Goal: Task Accomplishment & Management: Complete application form

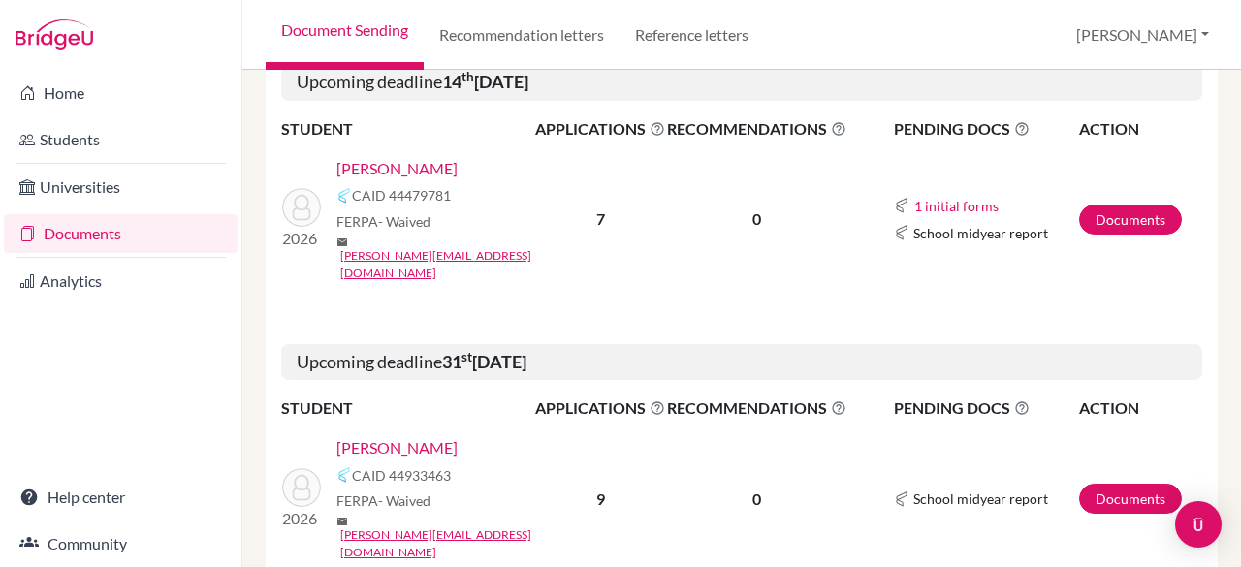
scroll to position [388, 0]
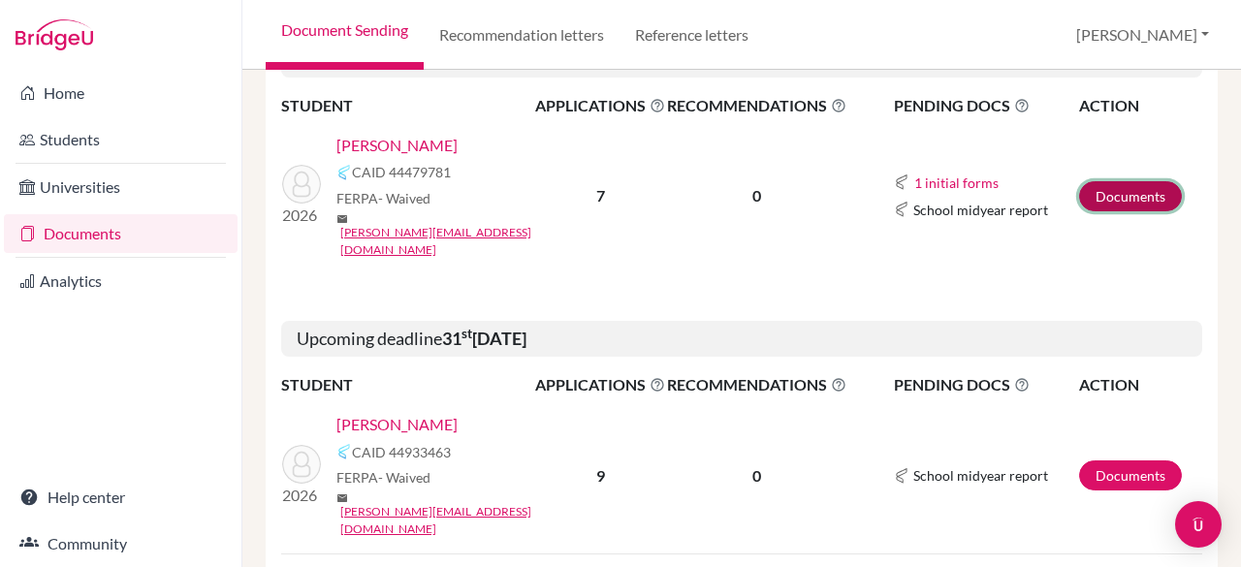
click at [1102, 181] on link "Documents" at bounding box center [1130, 196] width 103 height 30
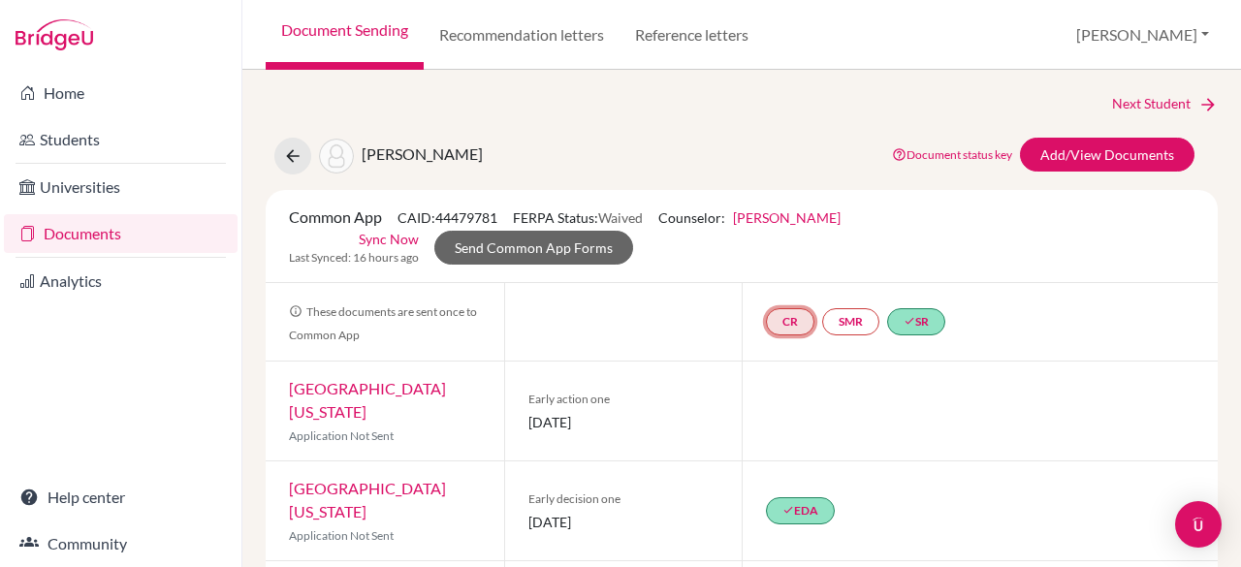
click at [776, 323] on link "CR" at bounding box center [790, 321] width 48 height 27
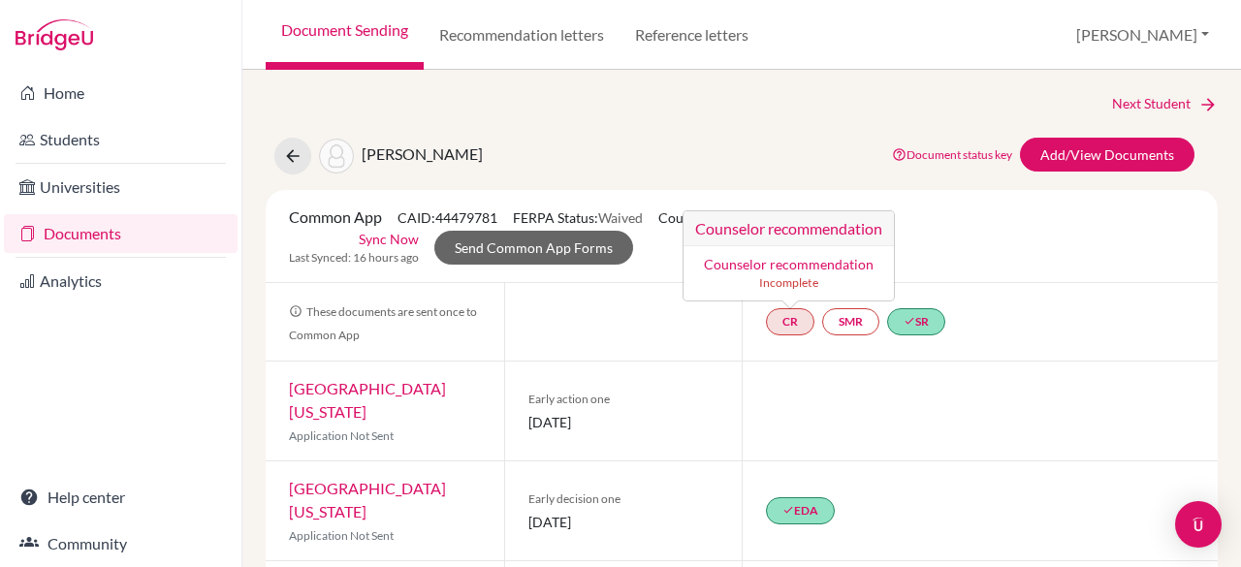
click at [760, 261] on link "Counselor recommendation" at bounding box center [789, 264] width 170 height 16
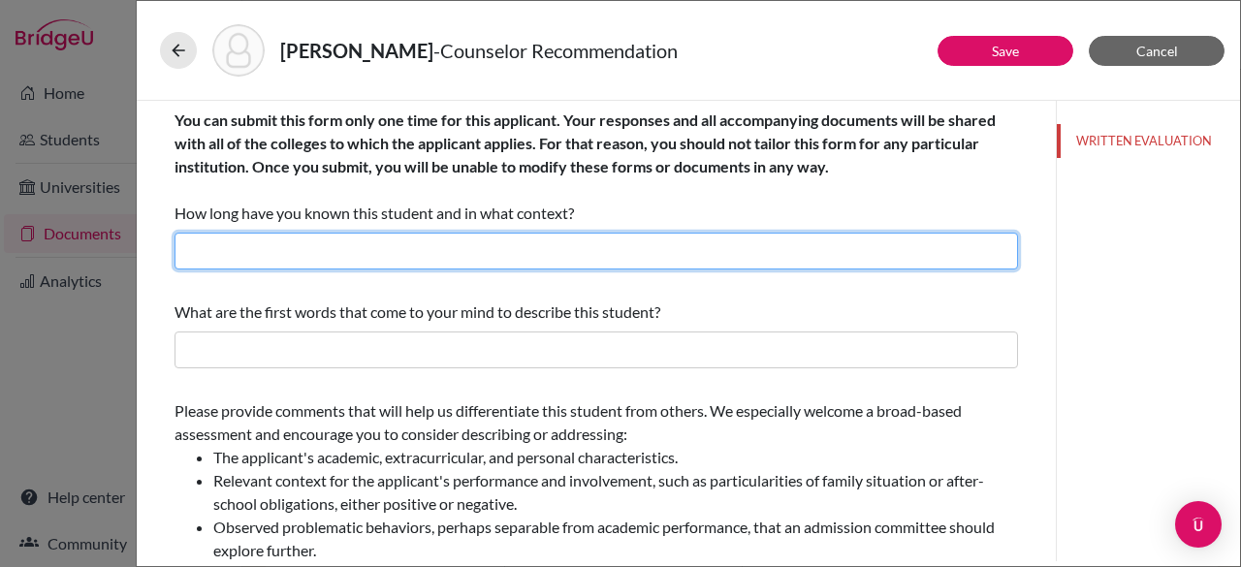
click at [482, 241] on input "text" at bounding box center [597, 251] width 844 height 37
click at [295, 242] on input "text" at bounding box center [597, 251] width 844 height 37
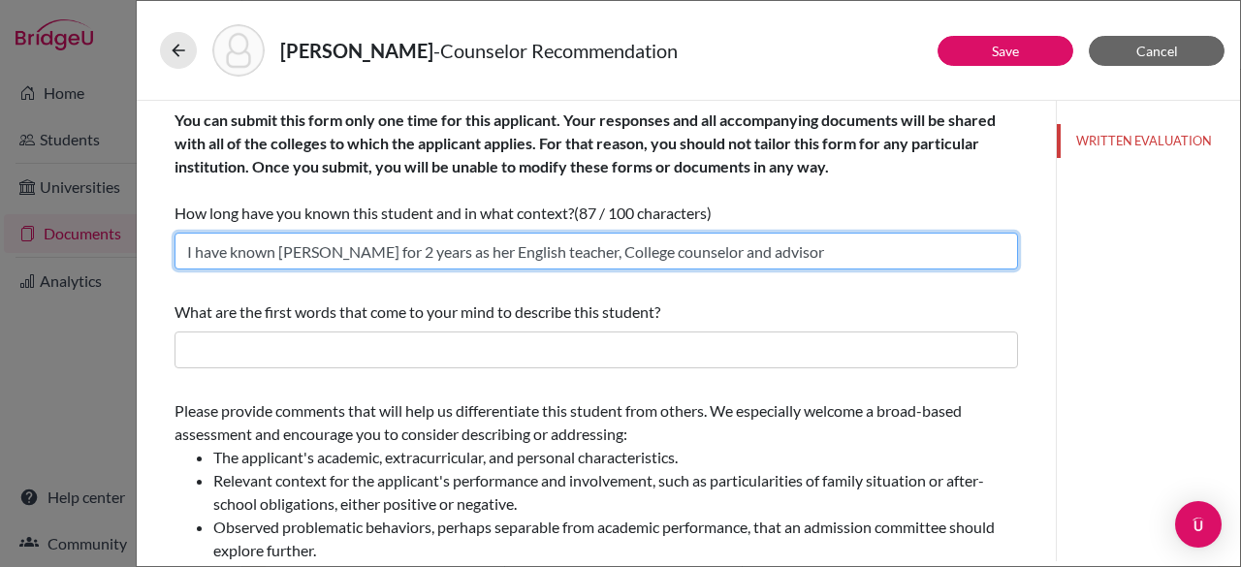
type input "I have known Ornella for 2 years as her English teacher, College counselor and …"
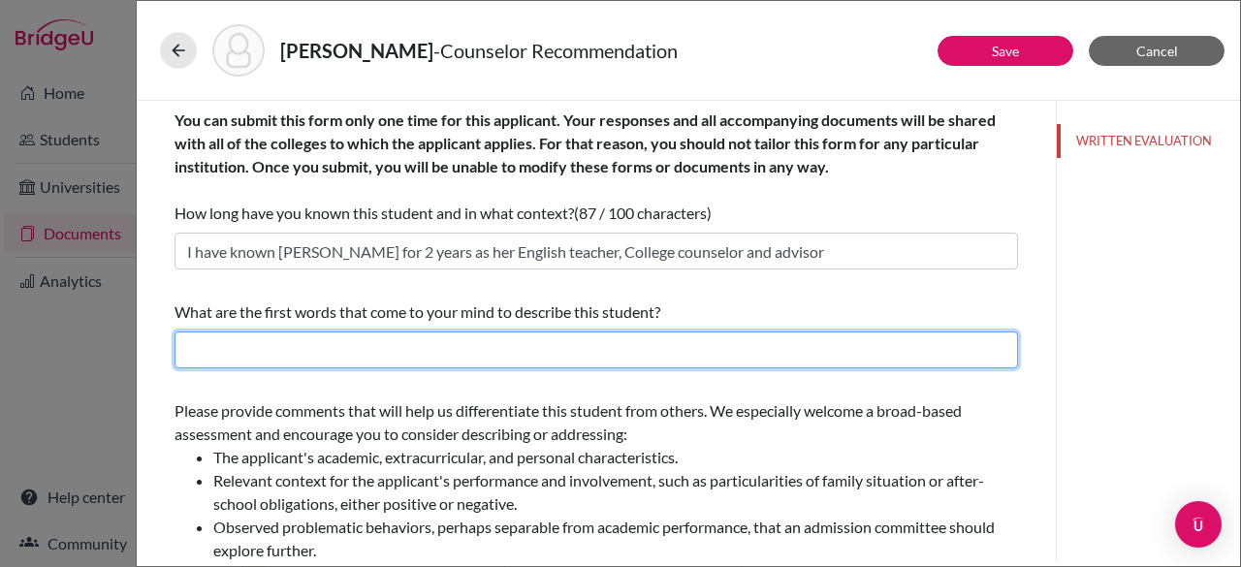
click at [428, 341] on input "text" at bounding box center [597, 350] width 844 height 37
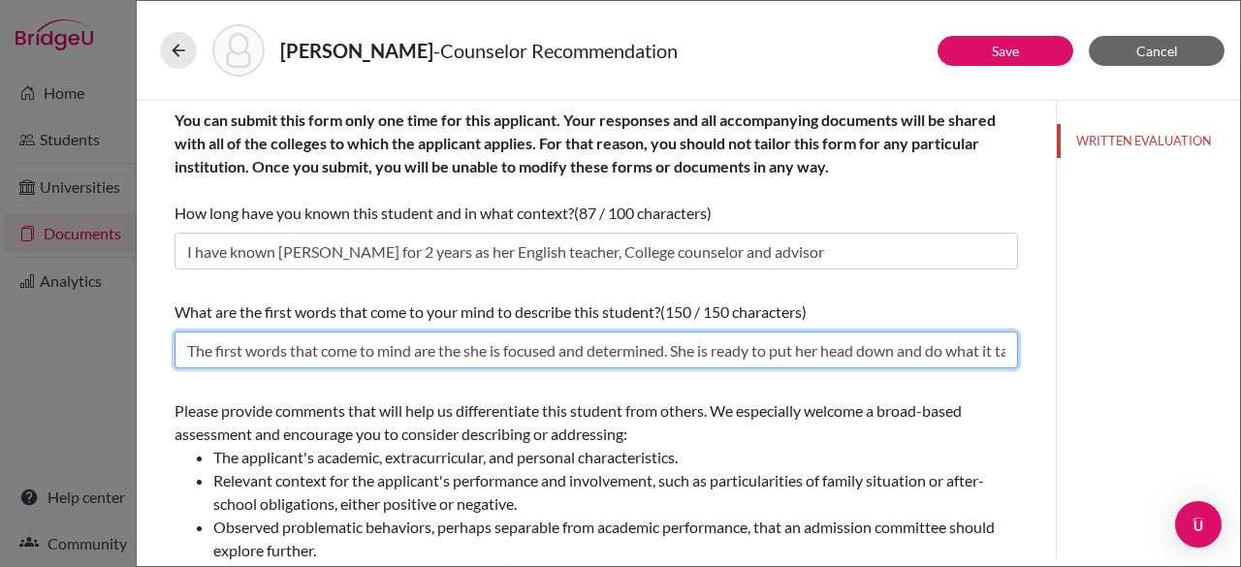
click at [700, 344] on input "The first words that come to mind are the she is focused and determined. She is…" at bounding box center [597, 350] width 844 height 37
click at [842, 351] on input "The first words that come to mind are the she is focused and determined. She is…" at bounding box center [597, 350] width 844 height 37
click at [401, 350] on input "The first words that come to mind are the she is focused and determined. She is…" at bounding box center [597, 350] width 844 height 37
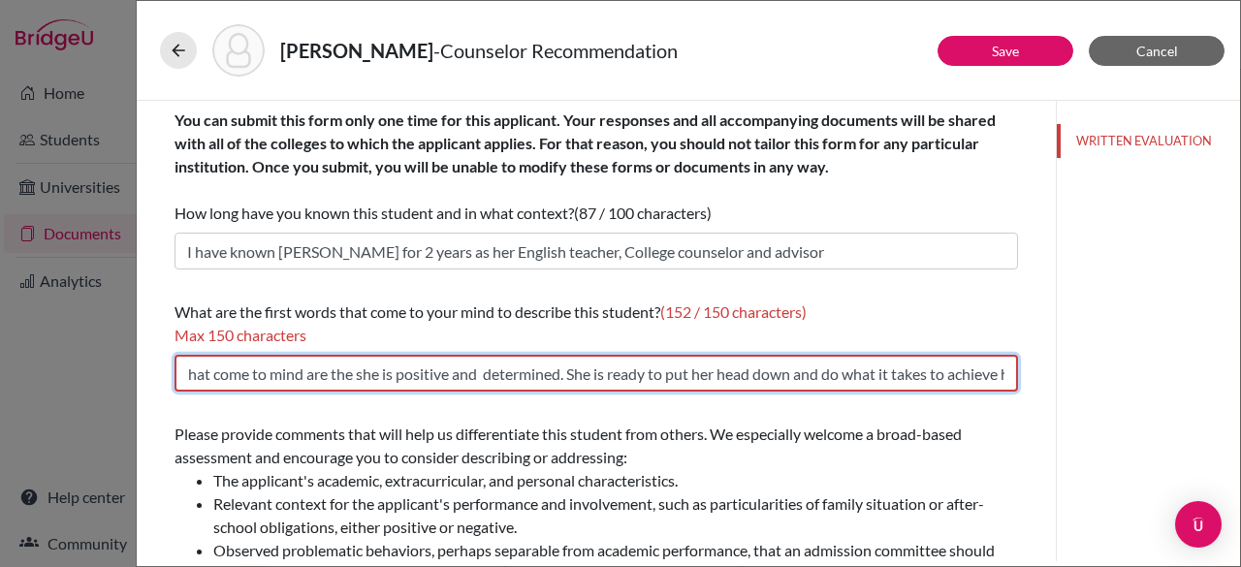
click at [517, 388] on input "The first words that come to mind are the she is positive and determined. She i…" at bounding box center [597, 373] width 844 height 37
click at [526, 371] on input "The first words that come to mind are the she is positive and determined. She i…" at bounding box center [597, 373] width 844 height 37
click at [489, 373] on input "The first words that come to mind are the she is positive and determined. She i…" at bounding box center [597, 373] width 844 height 37
click at [491, 375] on input "The first words that come to mind are the she is positive and determined. She i…" at bounding box center [597, 373] width 844 height 37
click at [263, 377] on input "The first words that come to mind are the she is positive and determined. She i…" at bounding box center [597, 373] width 844 height 37
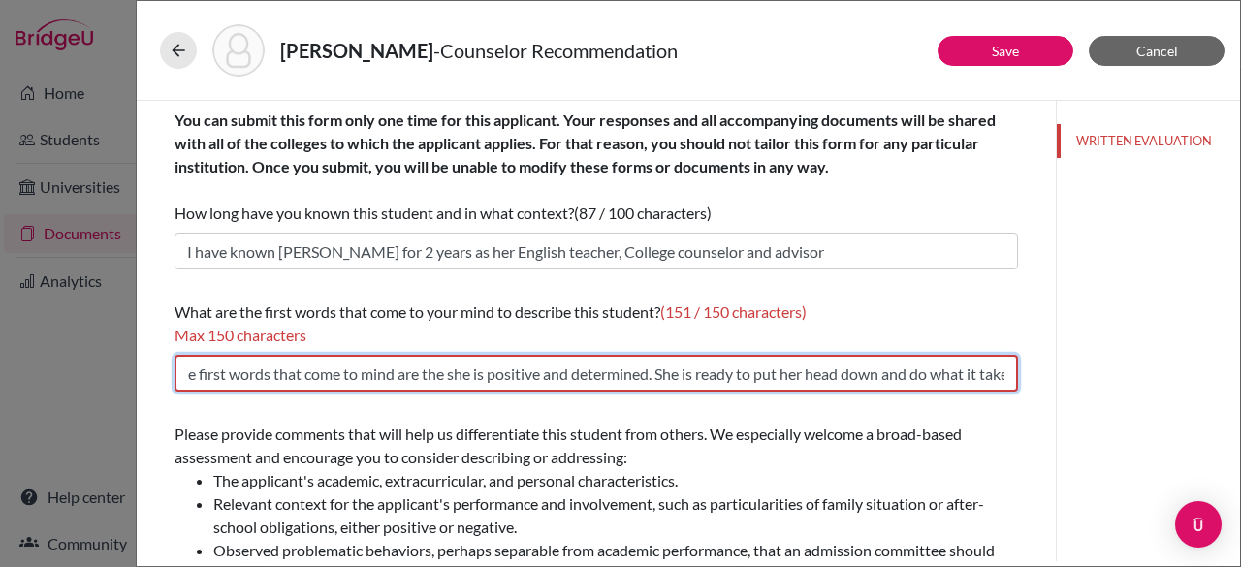
scroll to position [0, 0]
drag, startPoint x: 475, startPoint y: 372, endPoint x: 163, endPoint y: 379, distance: 312.4
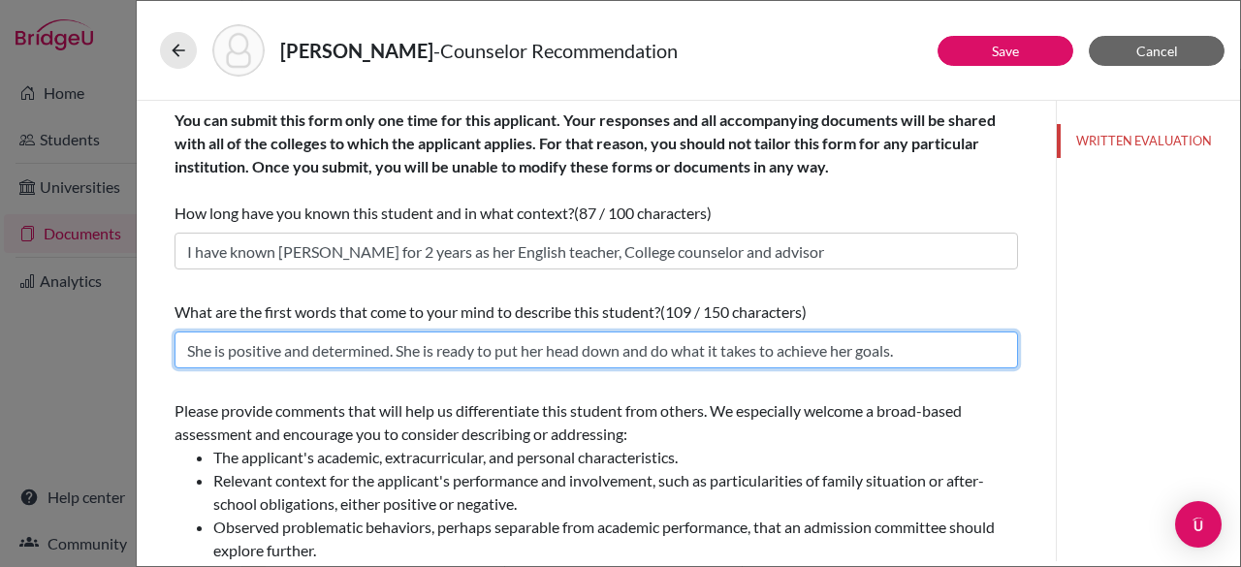
click at [310, 346] on input "She is positive and determined. She is ready to put her head down and do what i…" at bounding box center [597, 350] width 844 height 37
click at [462, 349] on input "She is positive and determined. She is ready to put her head down and do what i…" at bounding box center [597, 350] width 844 height 37
click at [613, 346] on input "She is positive and determined. She is ready to put her head down and do what i…" at bounding box center [597, 350] width 844 height 37
click at [850, 354] on input "She is positive and determined. She is ready to put her head down and do what i…" at bounding box center [597, 350] width 844 height 37
type input "She is positive and determined. She is ready to put her head down and do what i…"
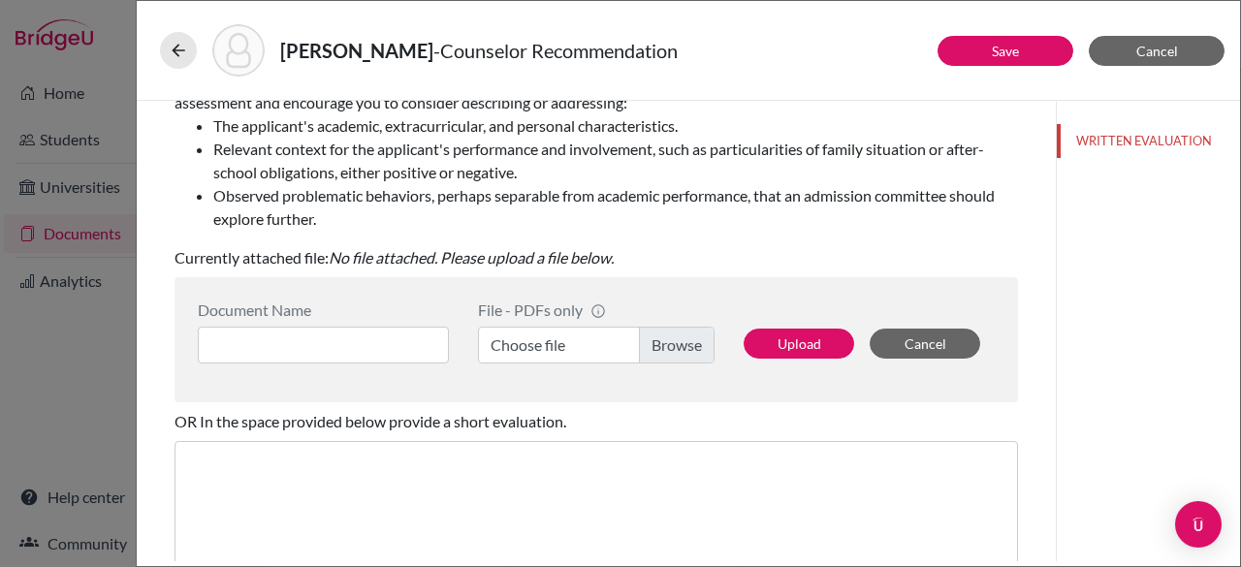
scroll to position [416, 0]
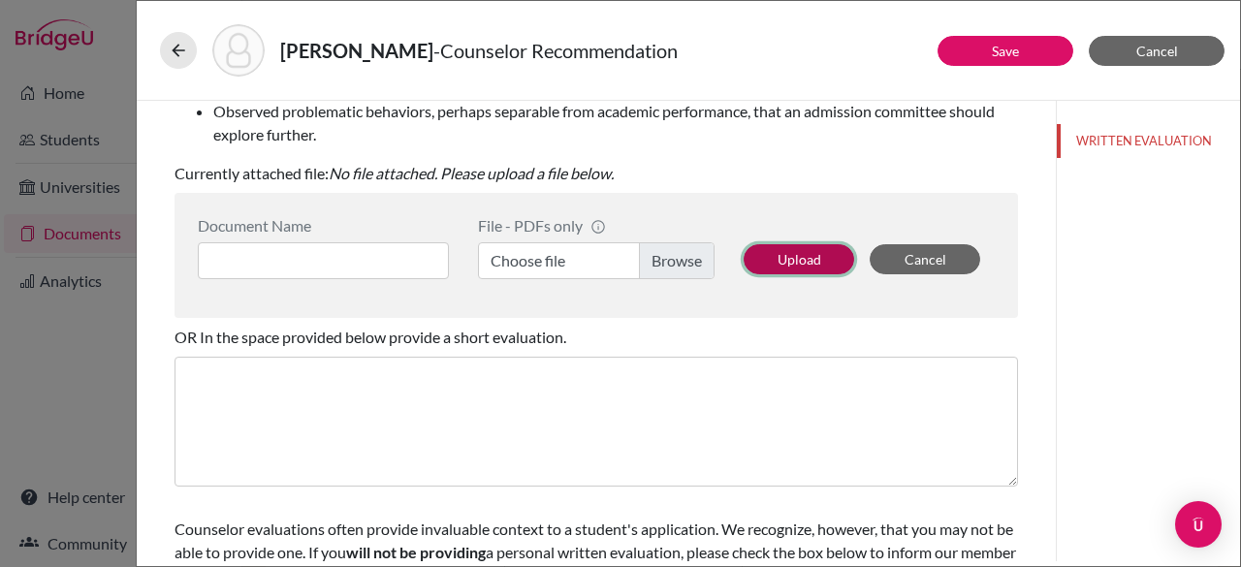
click at [799, 253] on button "Upload" at bounding box center [799, 259] width 111 height 30
click at [782, 250] on button "Upload" at bounding box center [799, 259] width 111 height 30
click at [789, 262] on button "Upload" at bounding box center [799, 259] width 111 height 30
drag, startPoint x: 1240, startPoint y: 381, endPoint x: 1238, endPoint y: 488, distance: 106.7
click at [1238, 488] on div "Borio, Ornella - Counselor Recommendation Save Cancel You can submit this form …" at bounding box center [689, 283] width 1106 height 567
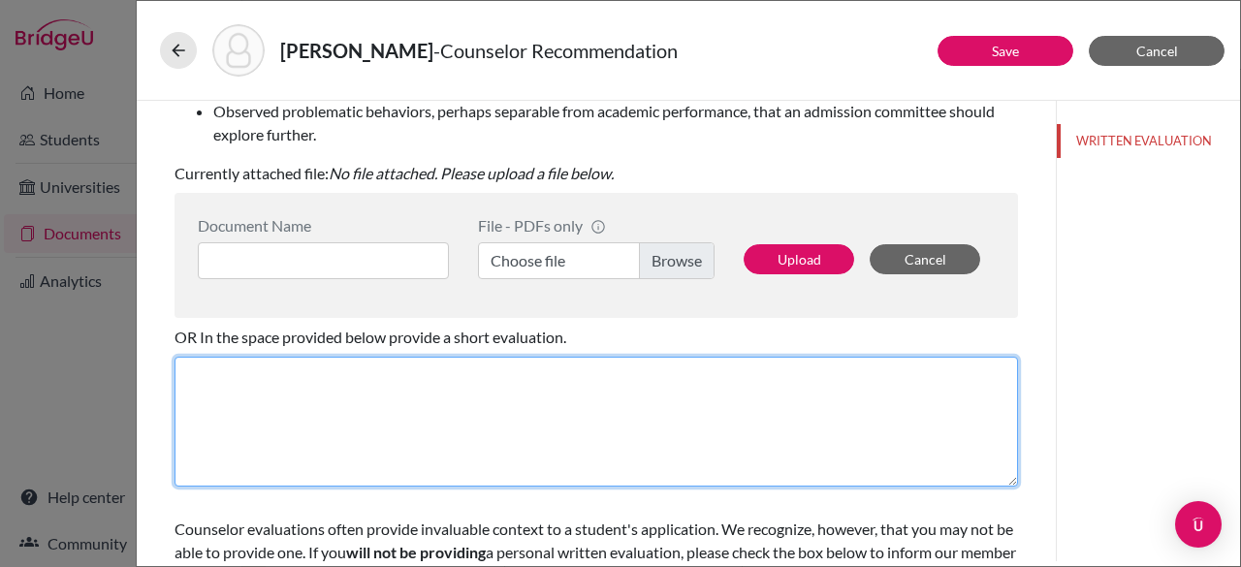
click at [683, 410] on textarea at bounding box center [597, 422] width 844 height 130
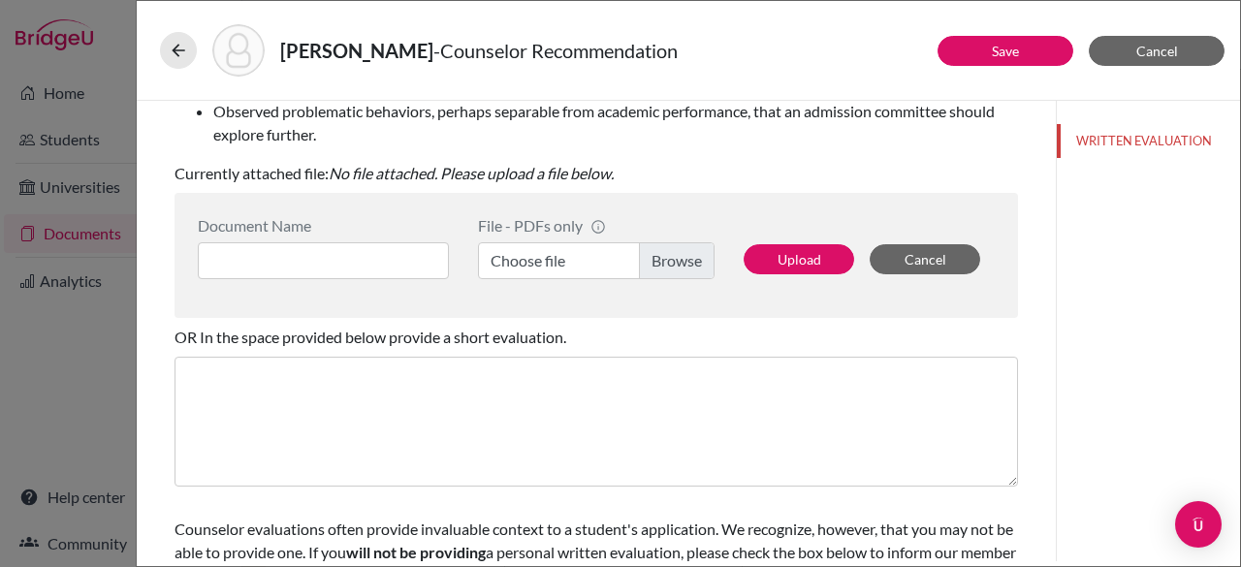
drag, startPoint x: 1240, startPoint y: 399, endPoint x: 1234, endPoint y: 285, distance: 113.7
click at [1234, 285] on div "Borio, Ornella - Counselor Recommendation Save Cancel You can submit this form …" at bounding box center [689, 283] width 1106 height 567
click at [663, 255] on label "Choose file" at bounding box center [596, 260] width 237 height 37
click at [663, 255] on input "Choose file" at bounding box center [596, 260] width 237 height 37
click at [284, 261] on input at bounding box center [323, 260] width 251 height 37
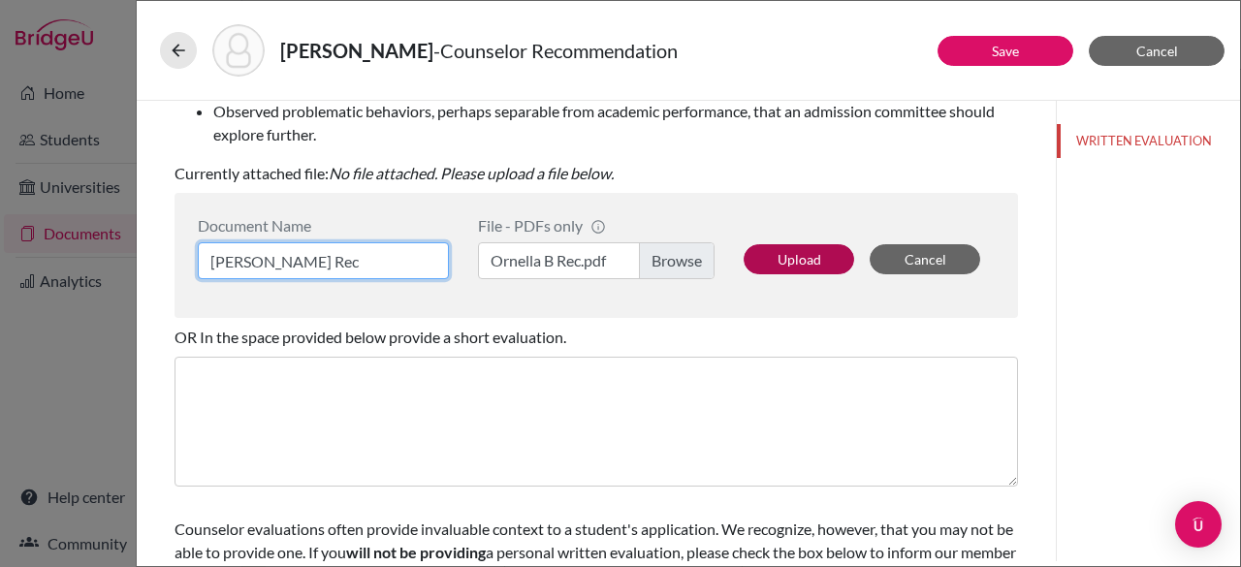
type input "Ornella Borio Rec"
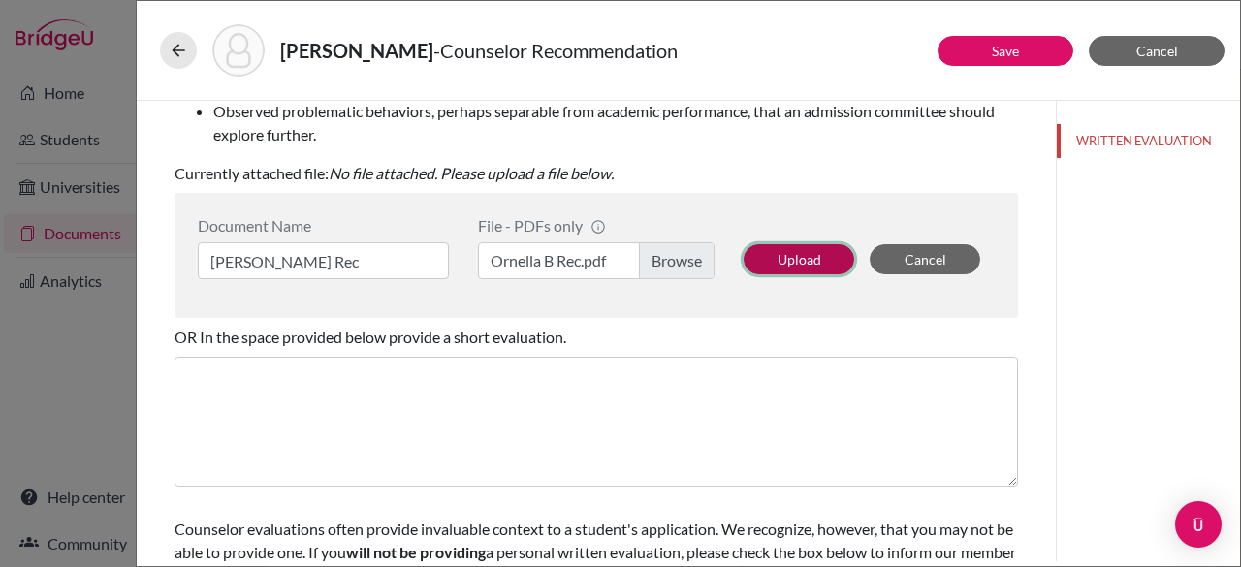
click at [782, 260] on button "Upload" at bounding box center [799, 259] width 111 height 30
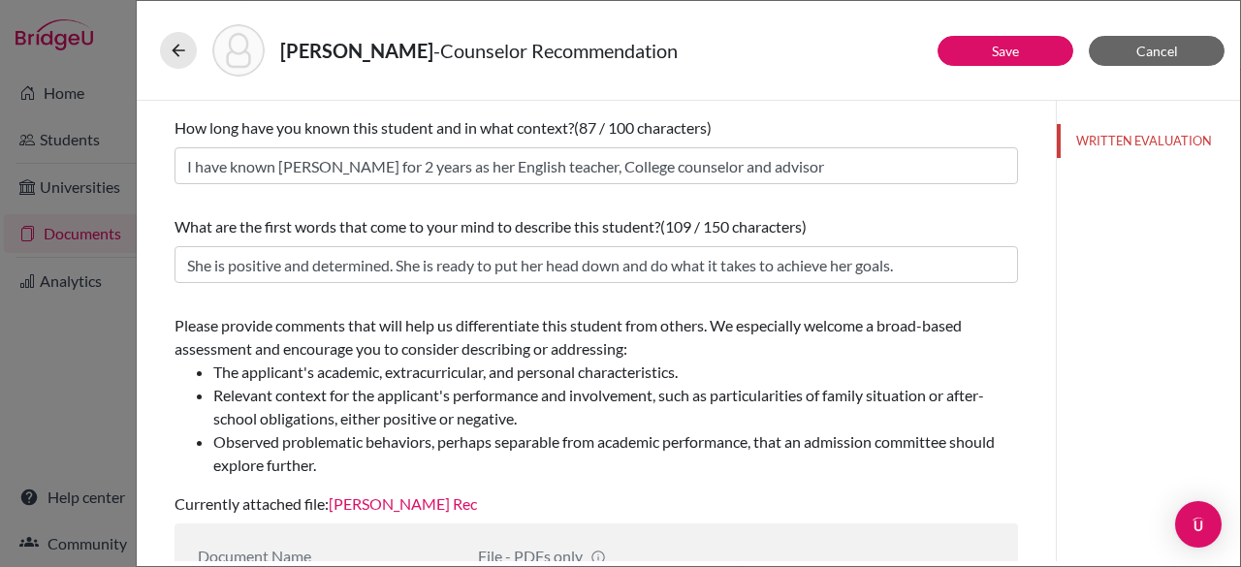
scroll to position [81, 0]
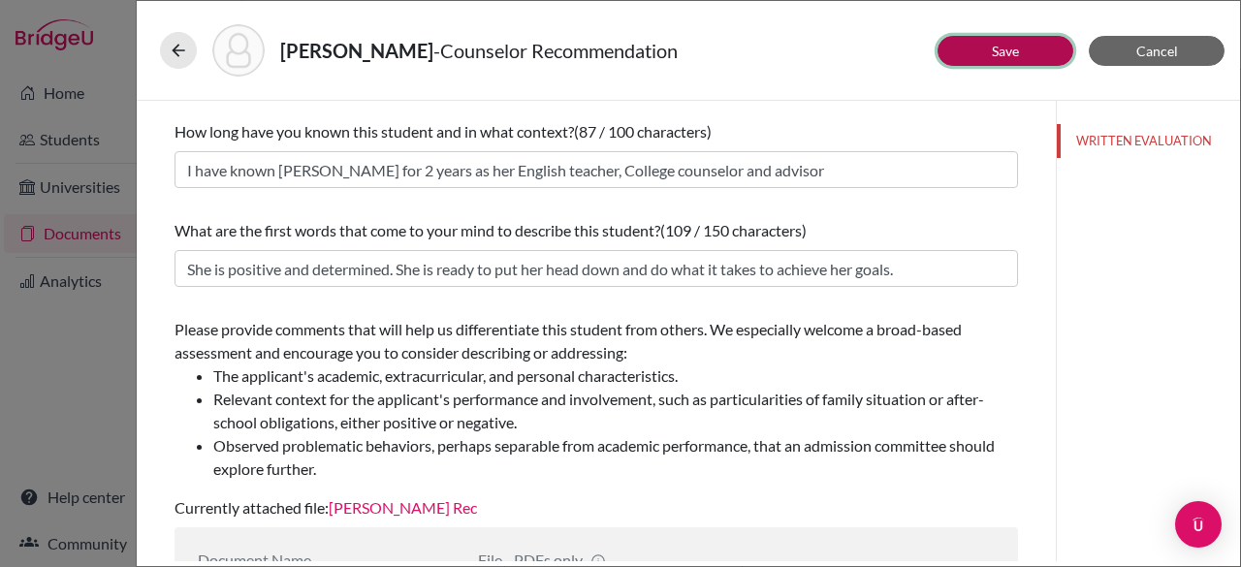
click at [968, 51] on button "Save" at bounding box center [1006, 51] width 136 height 30
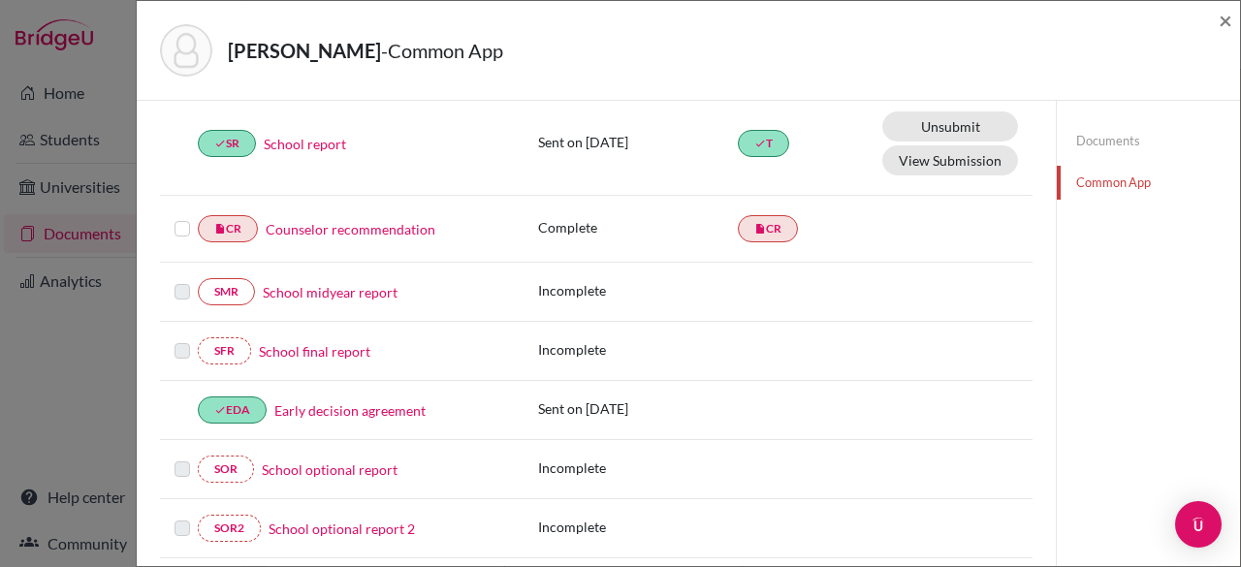
scroll to position [268, 0]
click at [177, 215] on label at bounding box center [183, 215] width 16 height 0
click at [0, 0] on input "checkbox" at bounding box center [0, 0] width 0 height 0
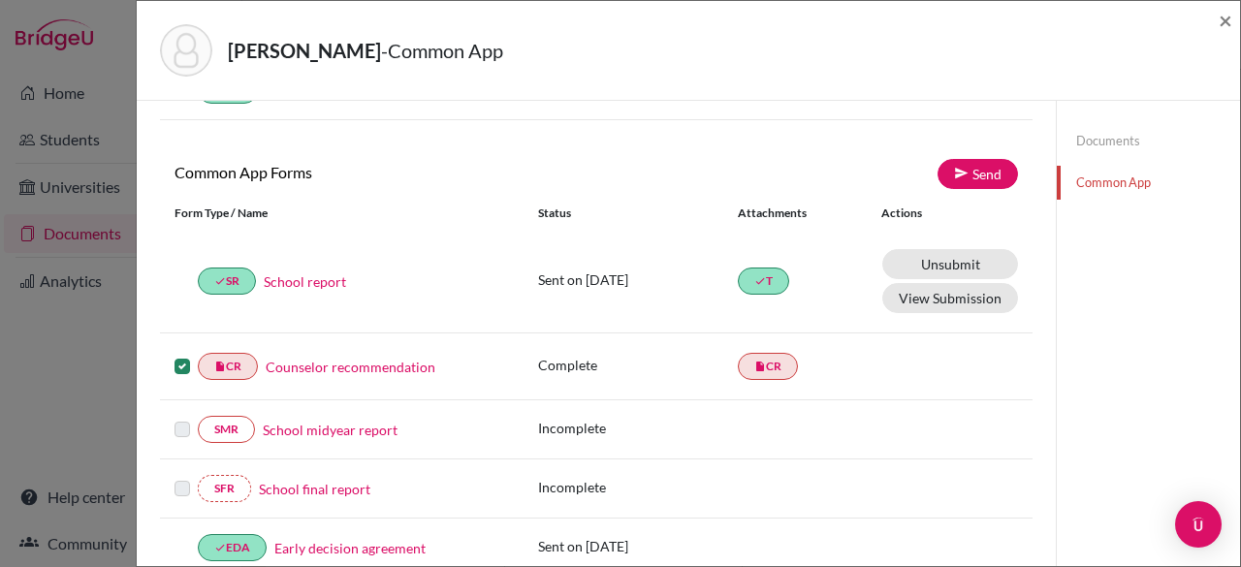
scroll to position [120, 0]
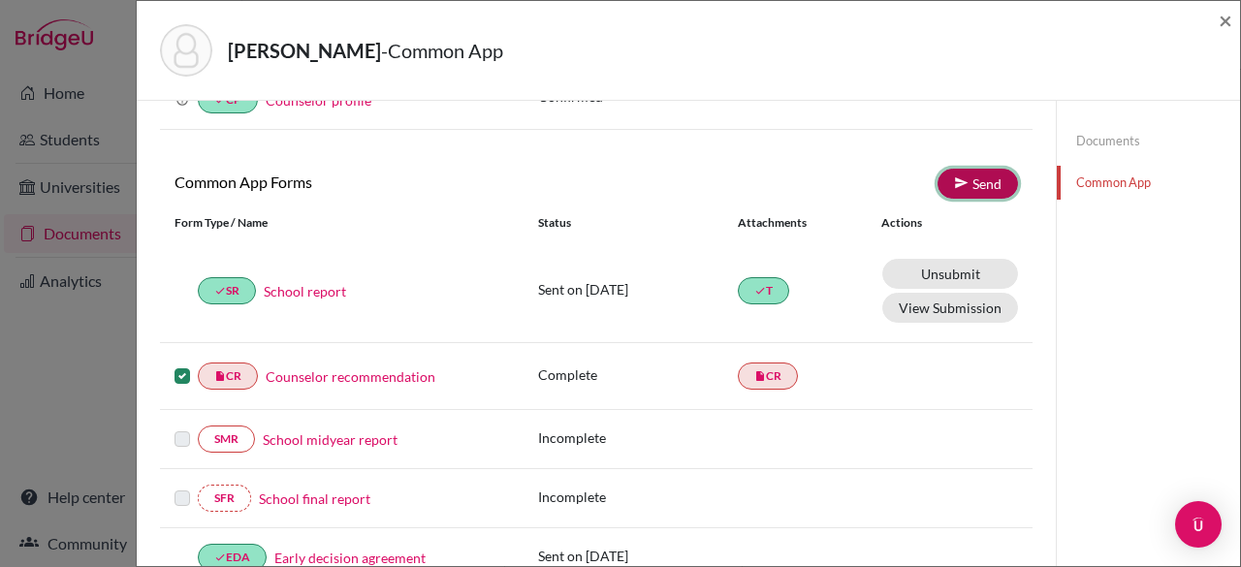
click at [990, 176] on link "Send" at bounding box center [978, 184] width 80 height 30
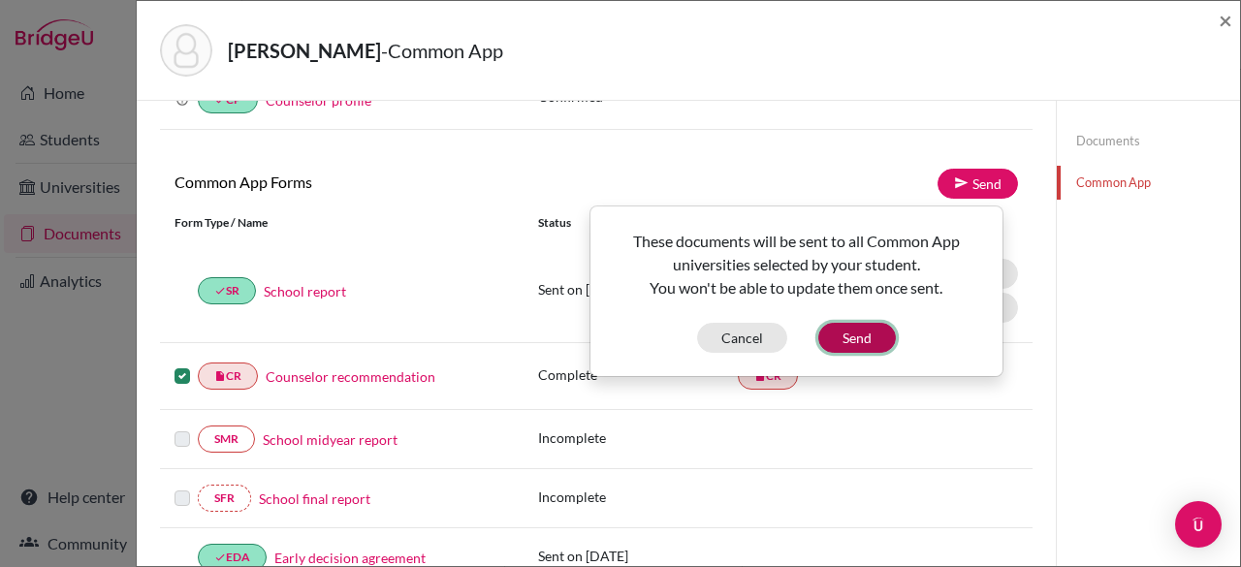
click at [852, 332] on button "Send" at bounding box center [858, 338] width 78 height 30
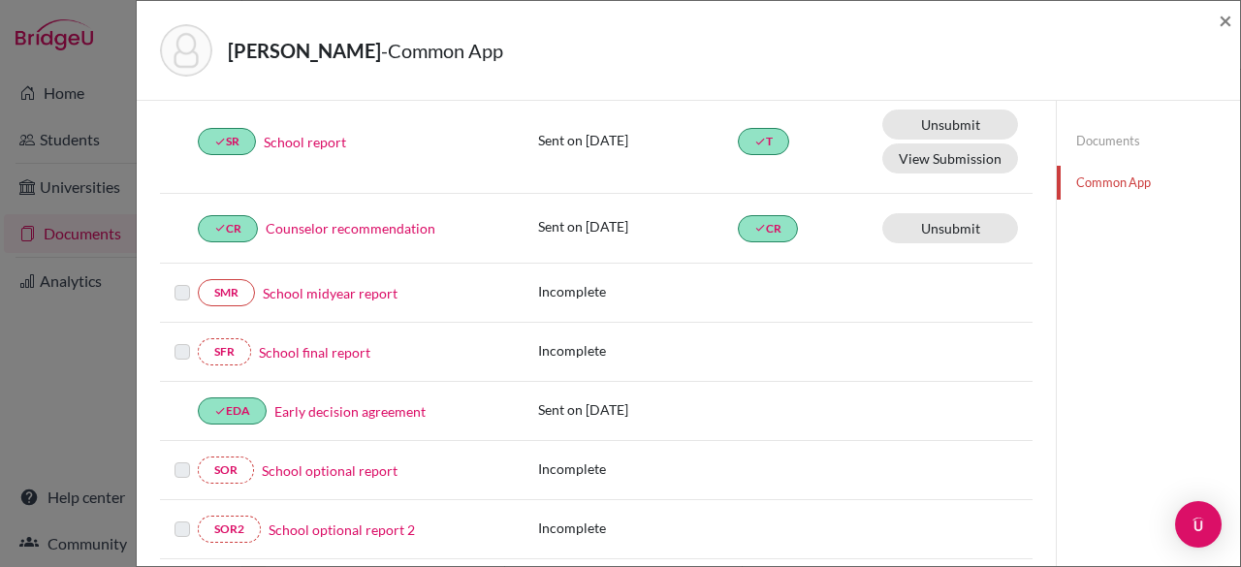
scroll to position [295, 0]
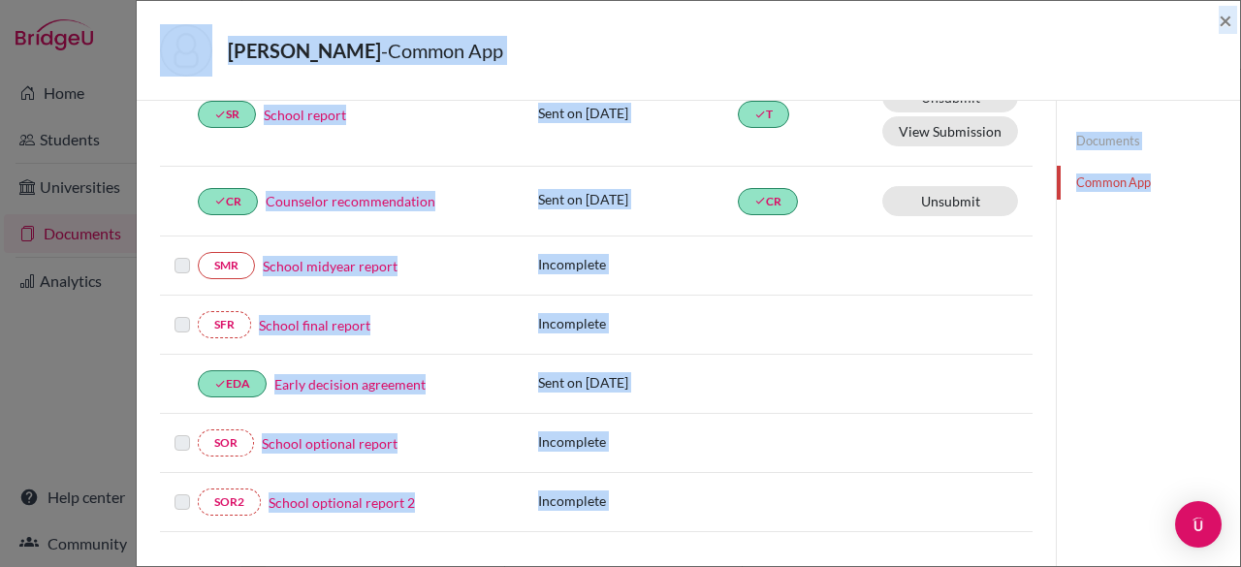
drag, startPoint x: 1240, startPoint y: 313, endPoint x: 1235, endPoint y: -32, distance: 345.3
click at [1235, 0] on html "Home Students Universities Documents Analytics Help center Community Document S…" at bounding box center [620, 283] width 1241 height 567
click at [1131, 16] on div "Borio, Ornella - Common App ×" at bounding box center [689, 50] width 1088 height 83
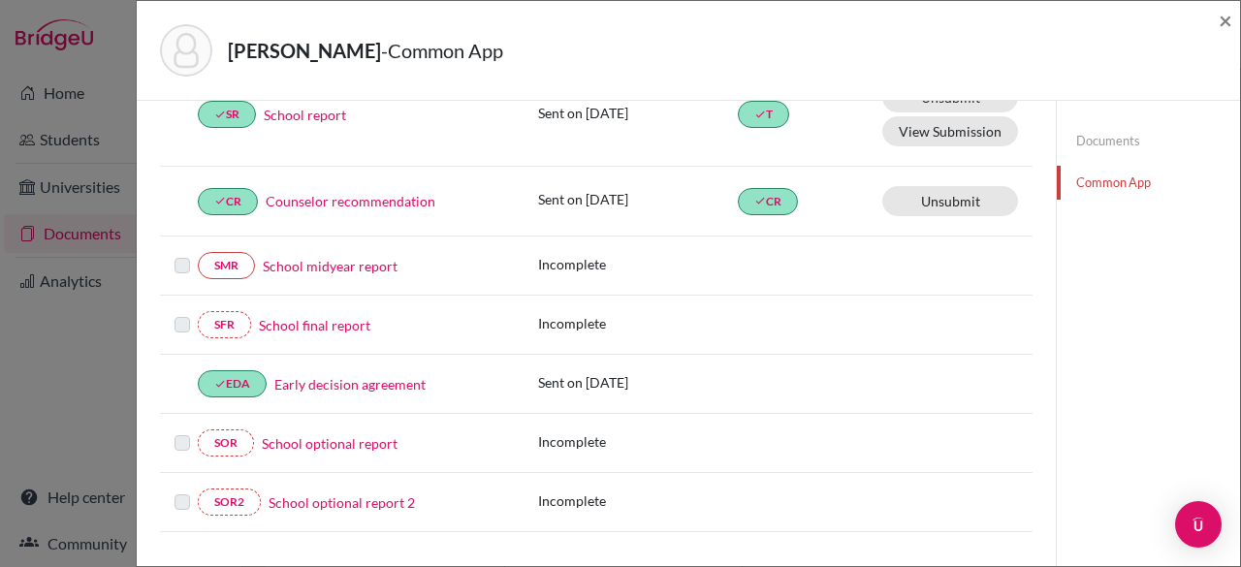
scroll to position [0, 0]
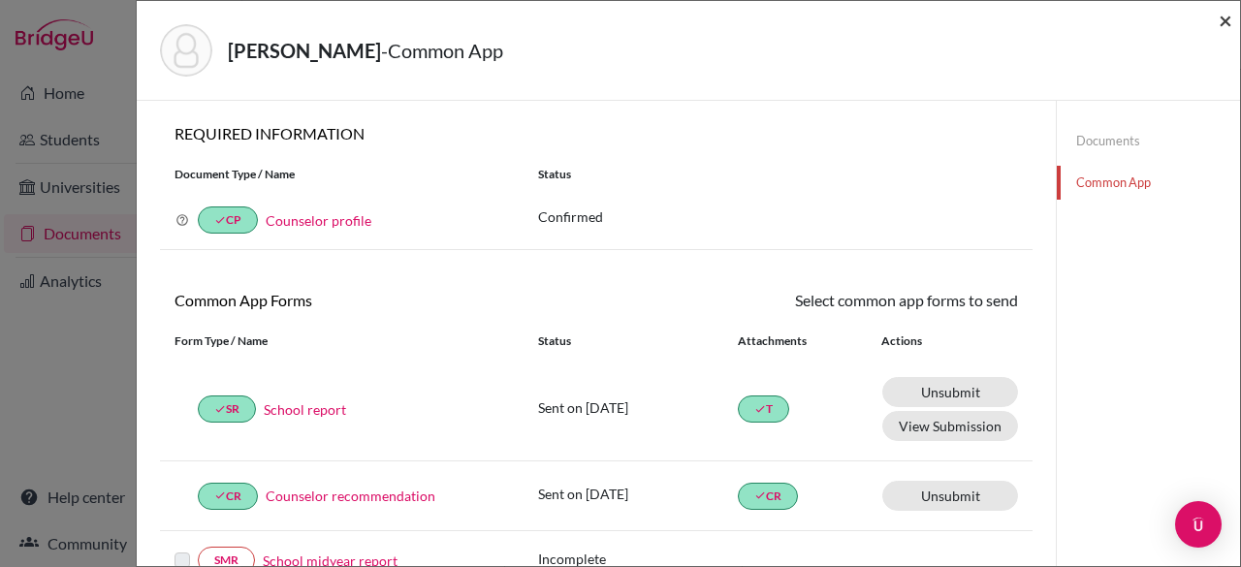
click at [1224, 22] on span "×" at bounding box center [1226, 20] width 14 height 28
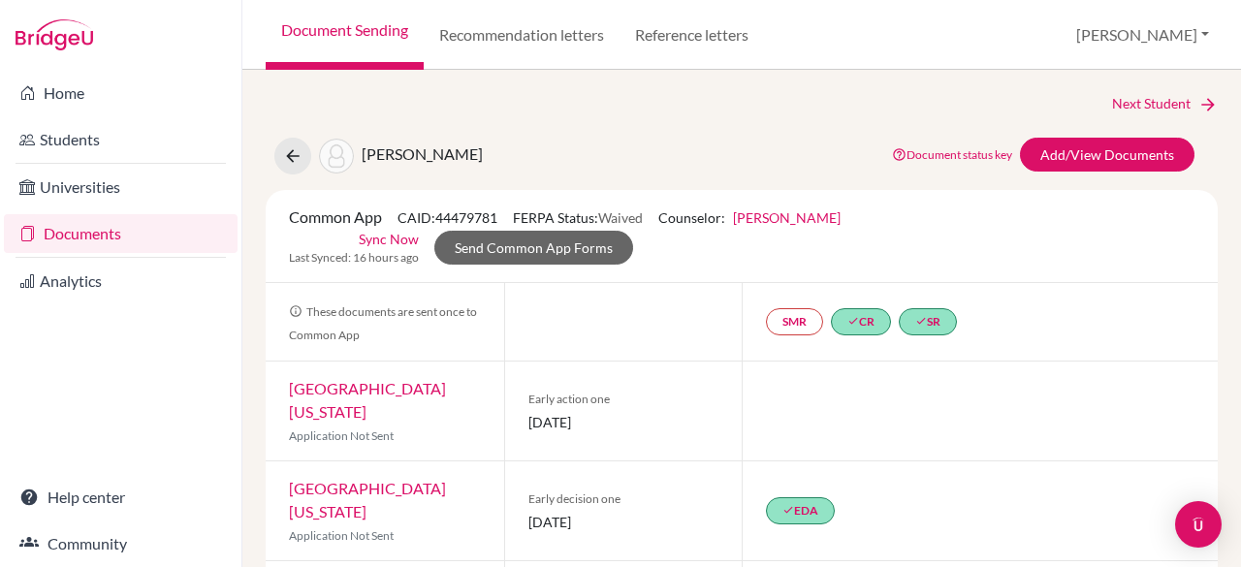
click at [134, 230] on link "Documents" at bounding box center [121, 233] width 234 height 39
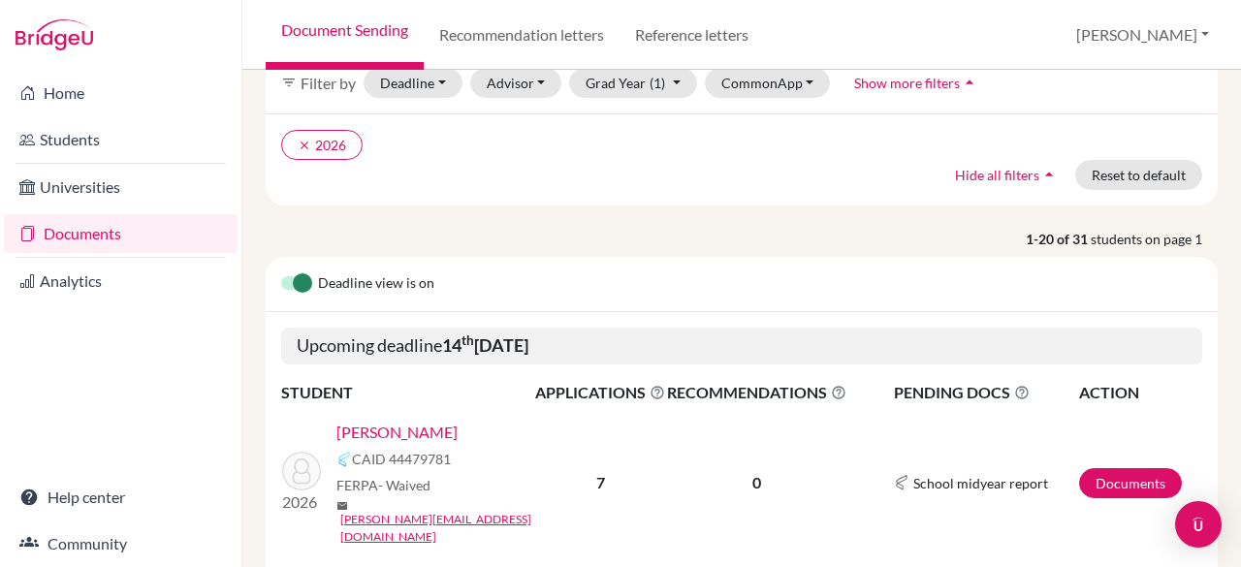
scroll to position [138, 0]
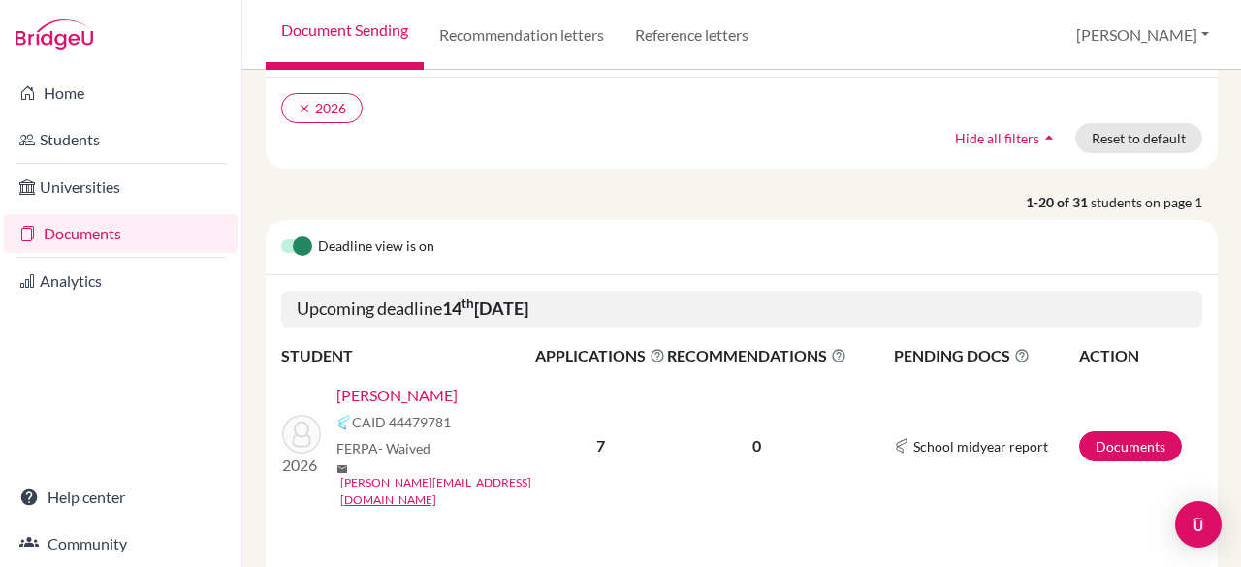
click at [364, 395] on link "[PERSON_NAME]" at bounding box center [397, 395] width 121 height 23
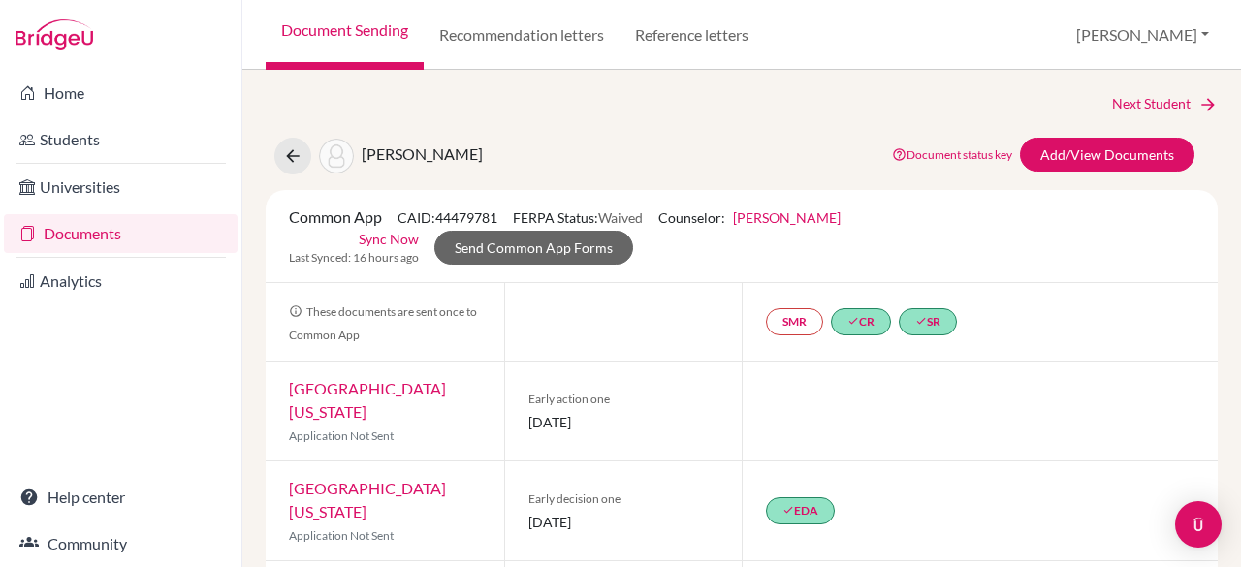
click at [116, 228] on link "Documents" at bounding box center [121, 233] width 234 height 39
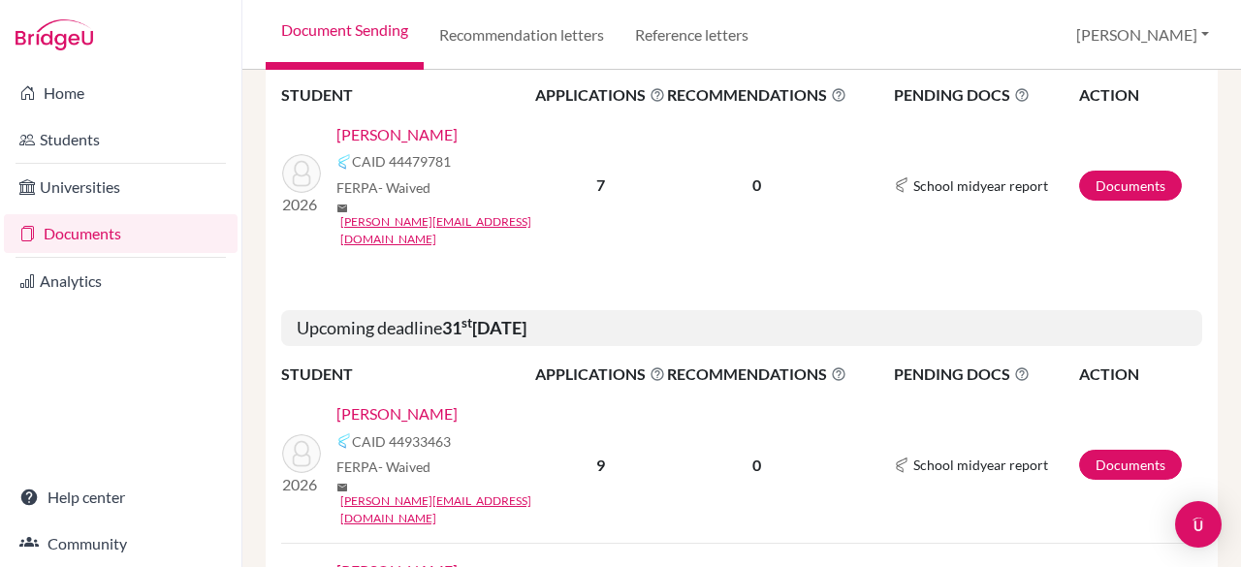
scroll to position [538, 0]
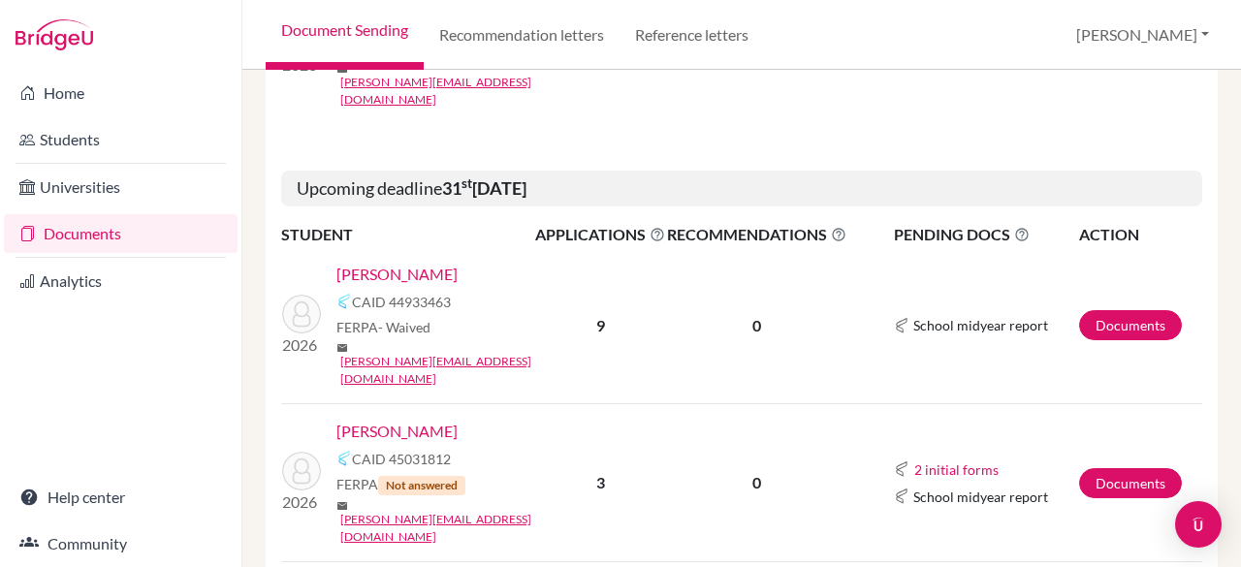
click at [392, 263] on link "[PERSON_NAME]" at bounding box center [397, 274] width 121 height 23
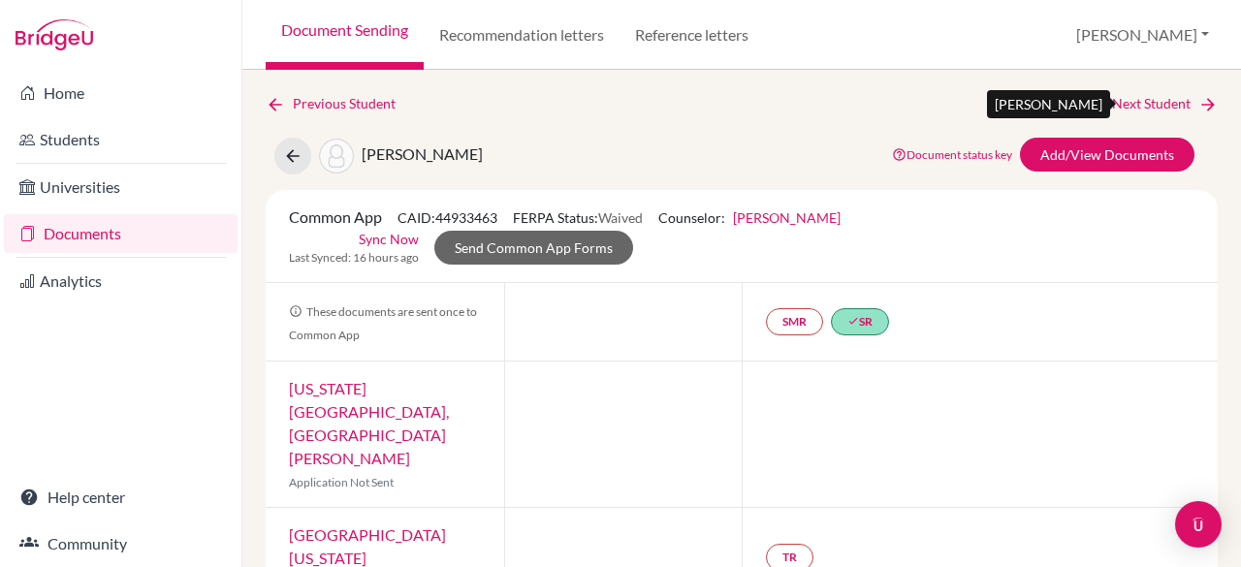
click at [1135, 106] on link "Next Student" at bounding box center [1165, 103] width 106 height 21
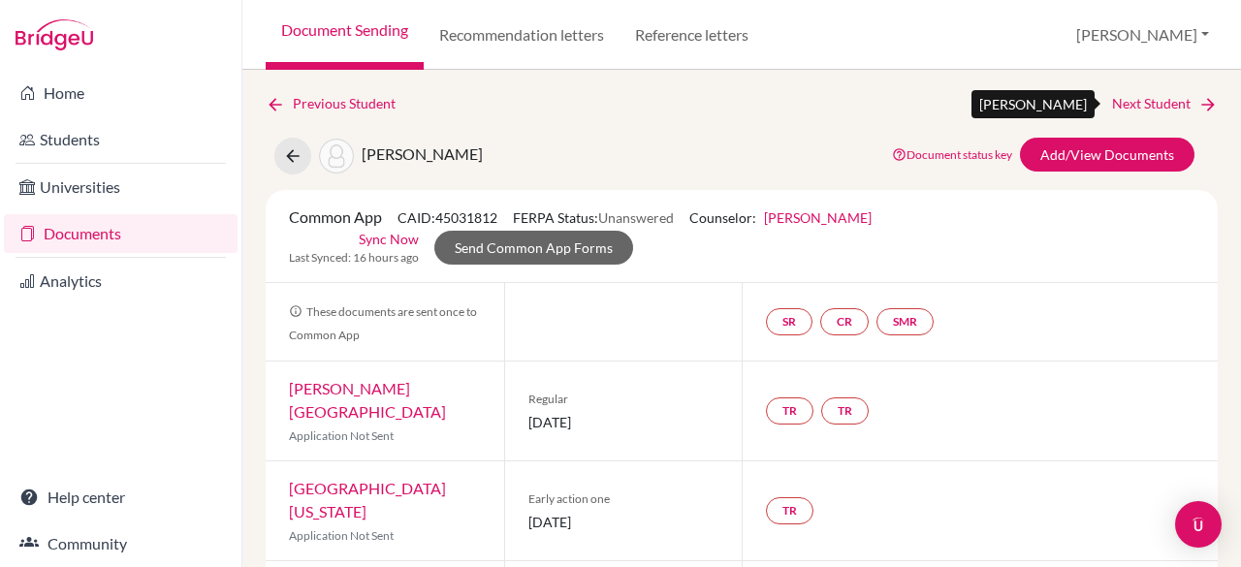
click at [1135, 97] on link "Next Student" at bounding box center [1165, 103] width 106 height 21
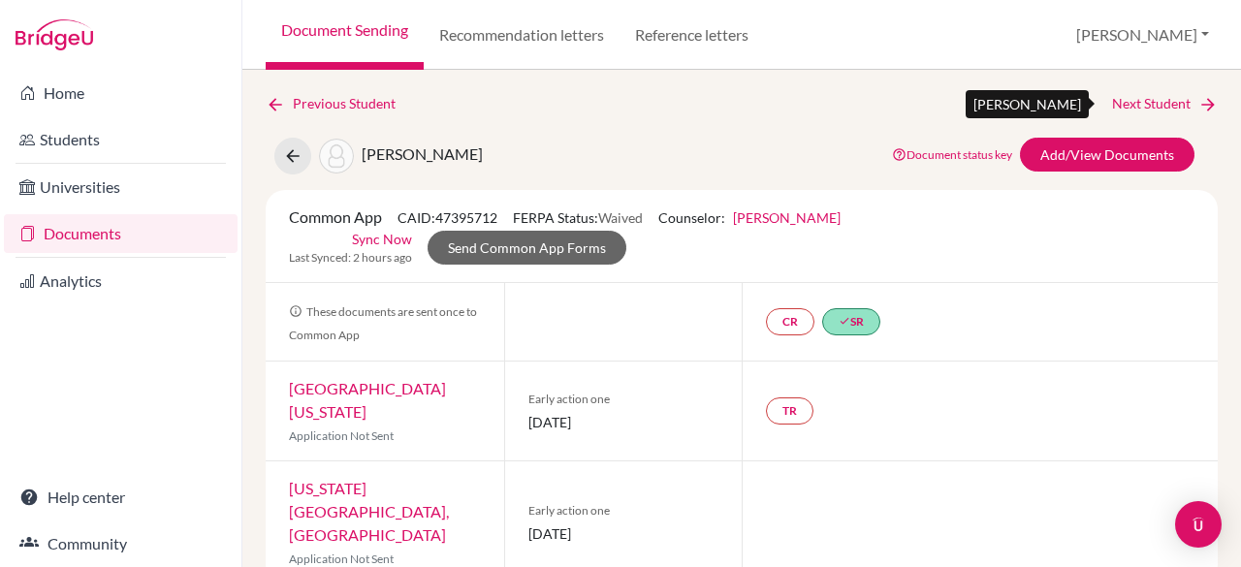
click at [1146, 102] on link "Next Student" at bounding box center [1165, 103] width 106 height 21
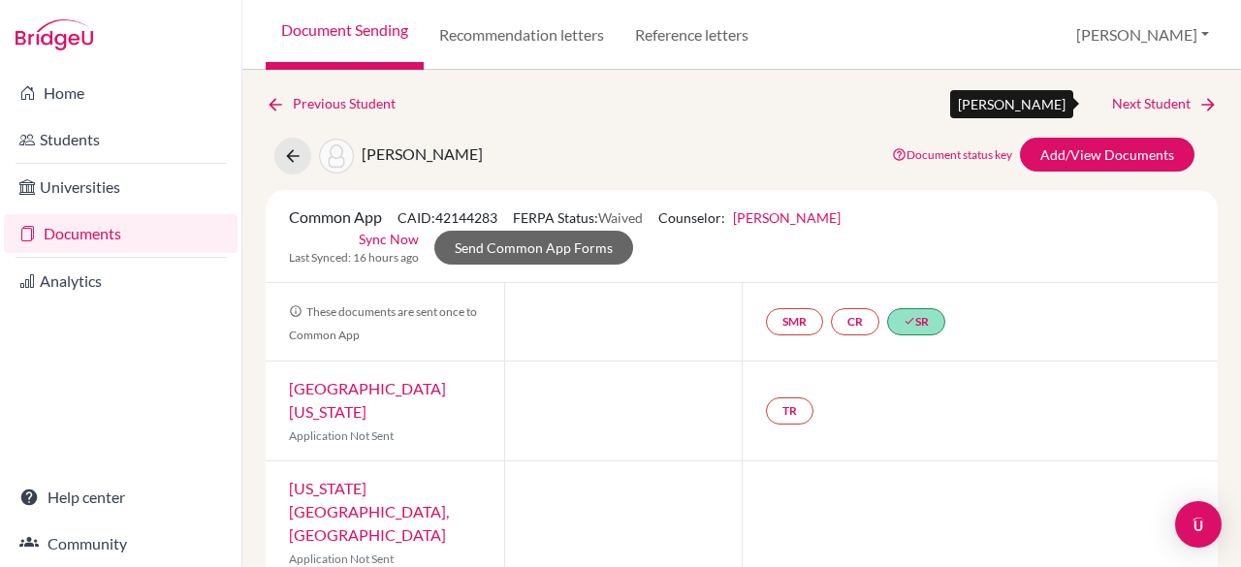
click at [1160, 97] on link "Next Student" at bounding box center [1165, 103] width 106 height 21
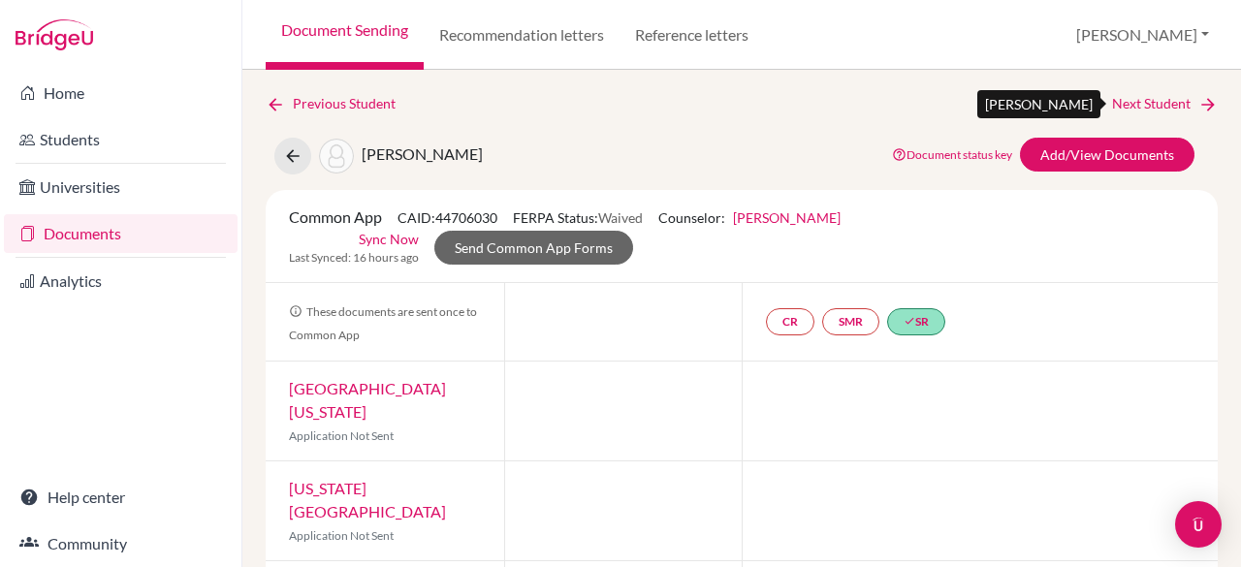
click at [1148, 102] on link "Next Student" at bounding box center [1165, 103] width 106 height 21
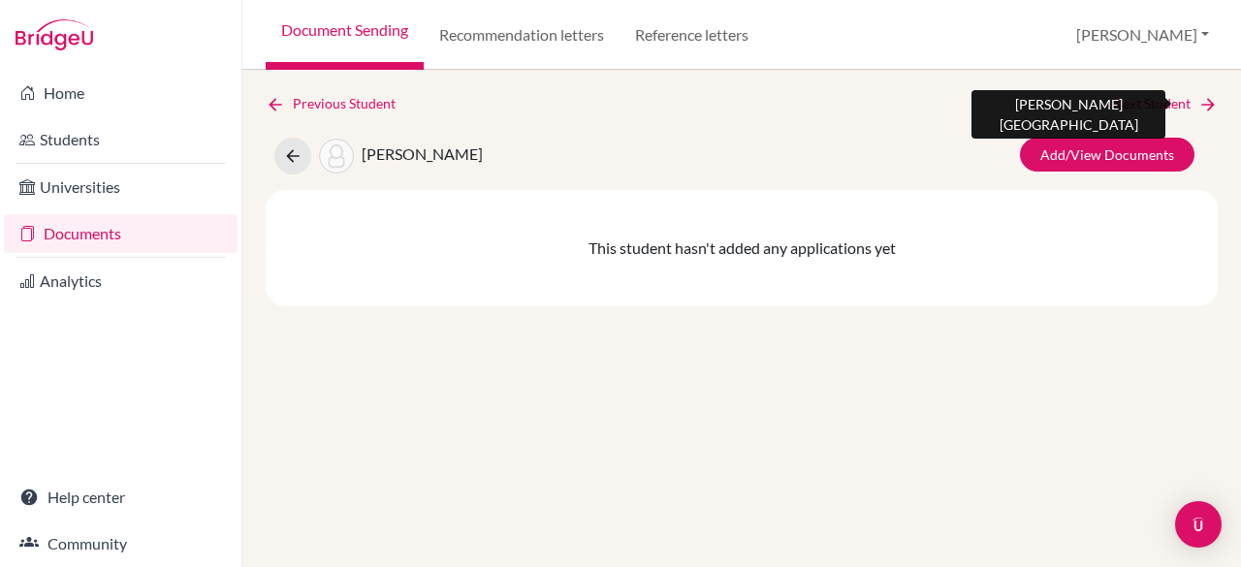
click at [1148, 102] on link "Next Student" at bounding box center [1165, 103] width 106 height 21
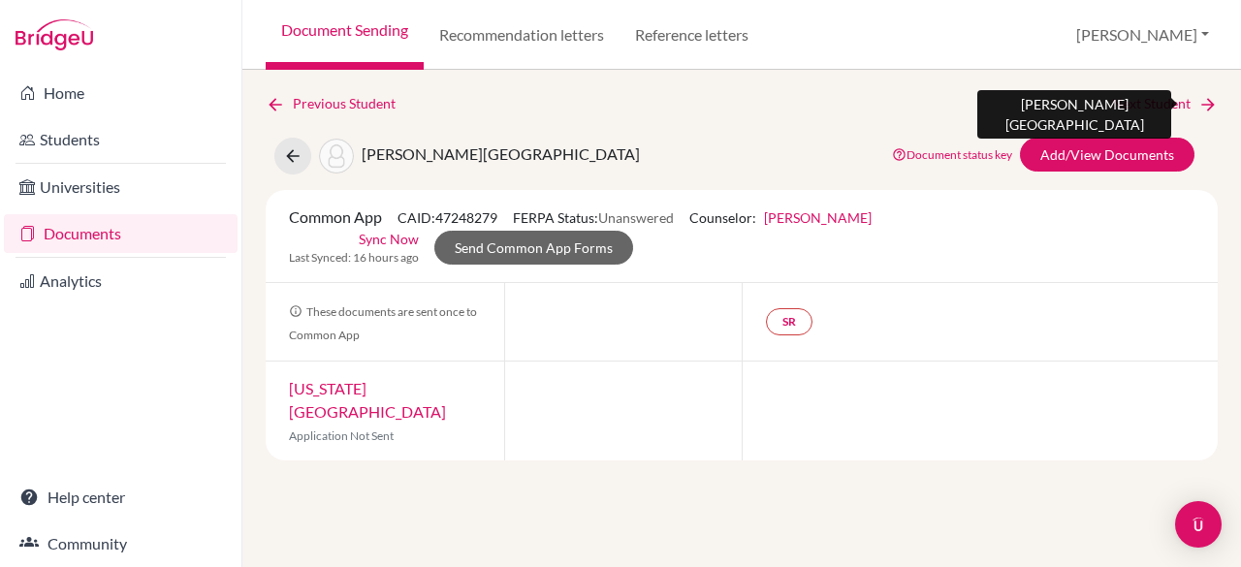
click at [1148, 102] on link "Next Student" at bounding box center [1165, 103] width 106 height 21
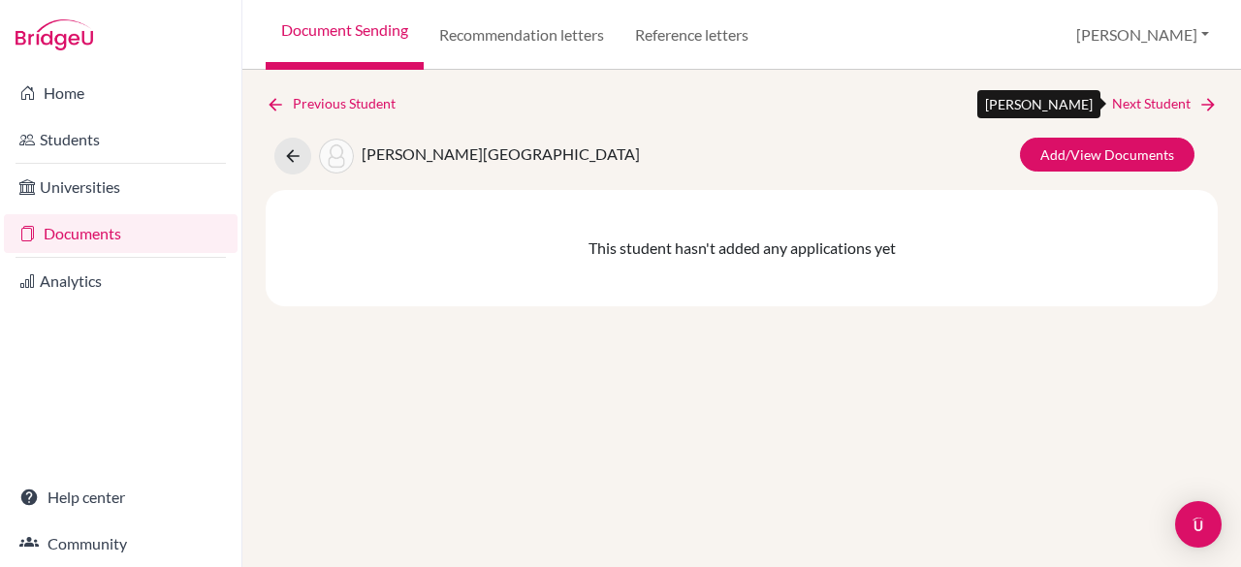
click at [1148, 102] on link "Next Student" at bounding box center [1165, 103] width 106 height 21
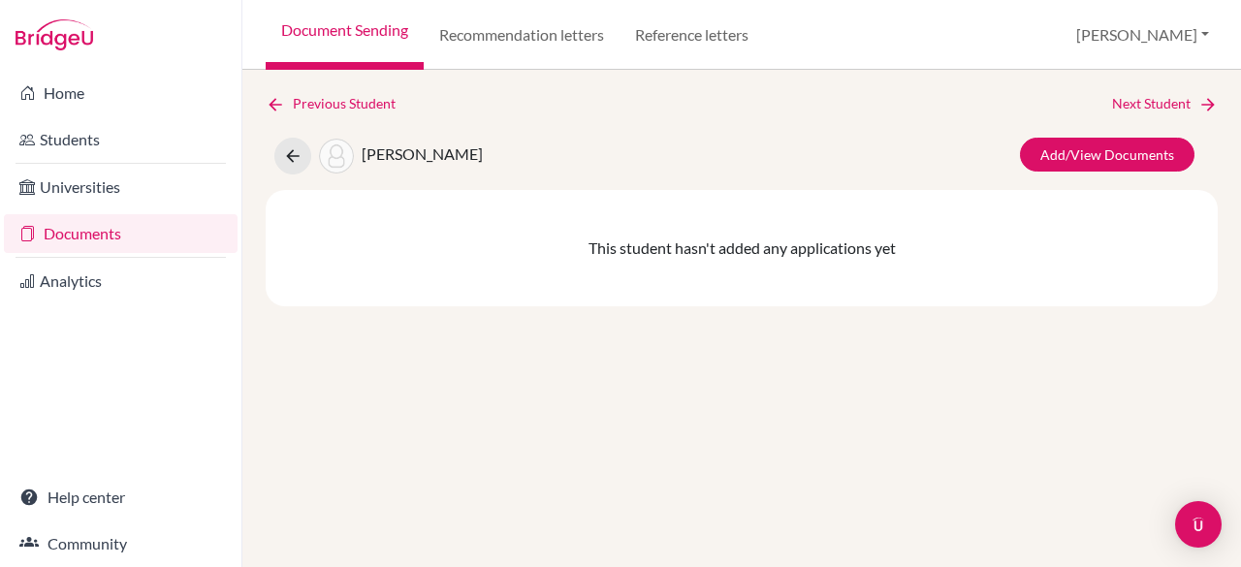
click at [65, 241] on link "Documents" at bounding box center [121, 233] width 234 height 39
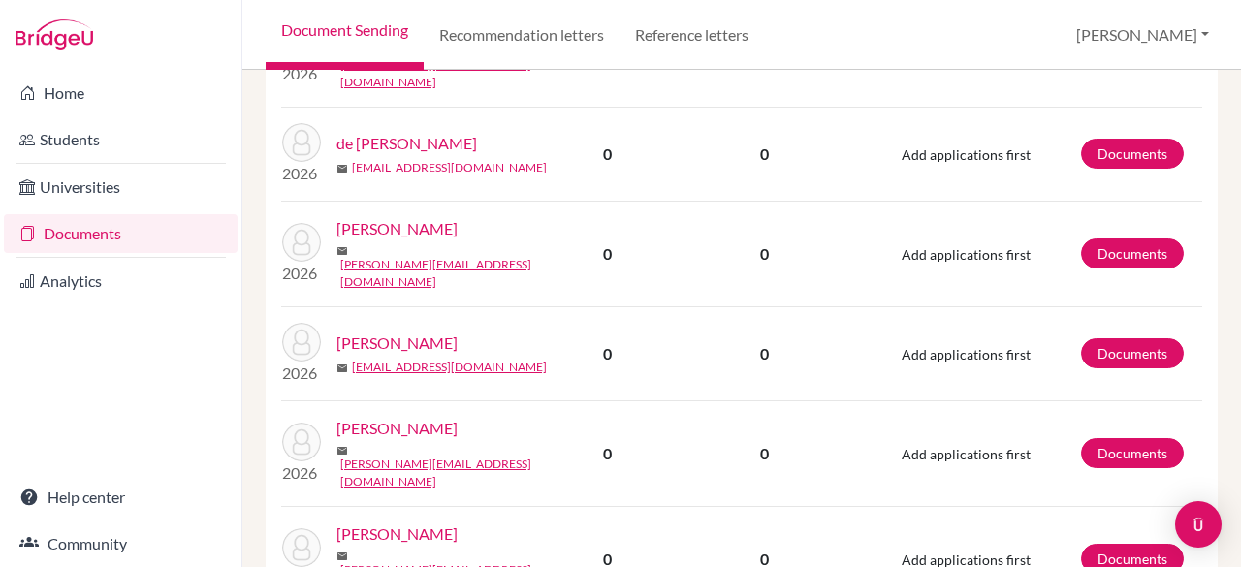
scroll to position [2680, 0]
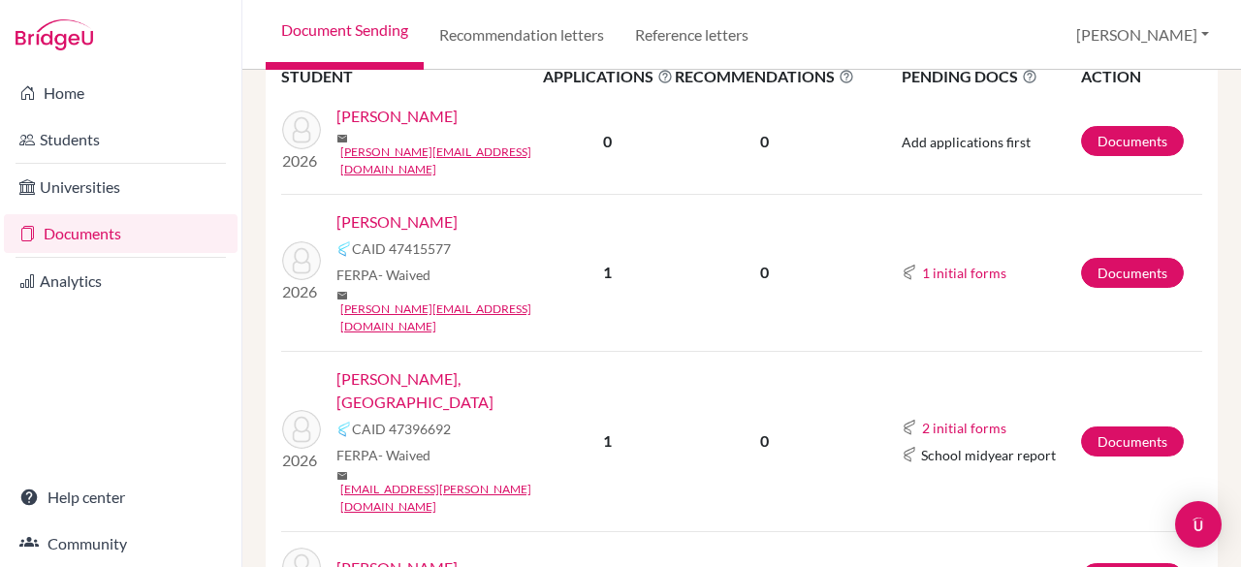
scroll to position [448, 0]
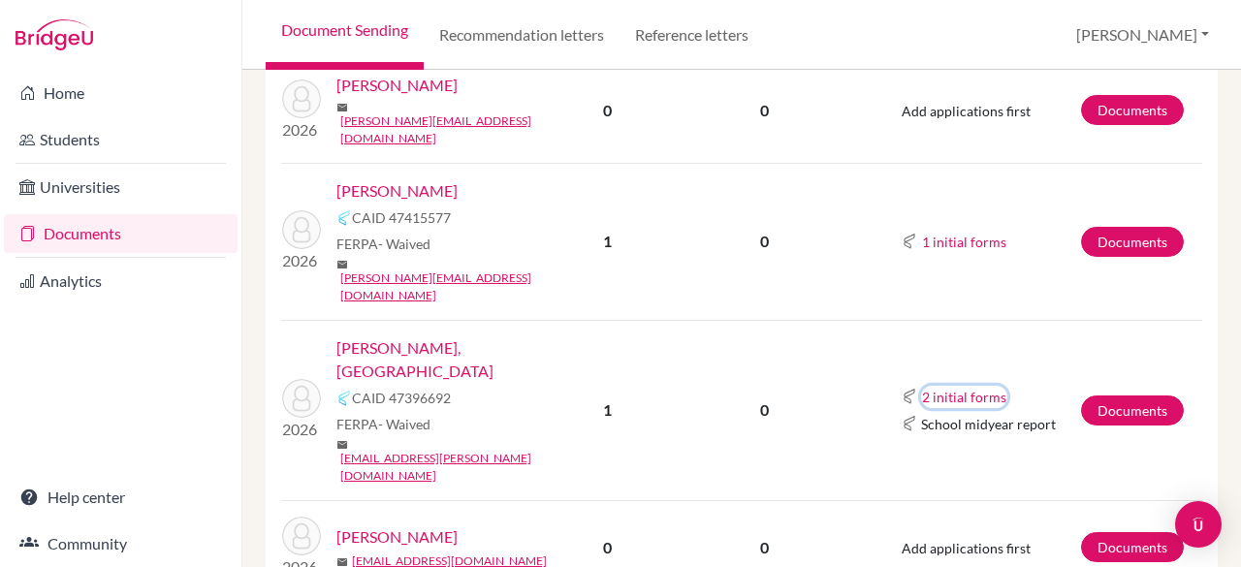
click at [949, 386] on button "2 initial forms" at bounding box center [964, 397] width 86 height 22
click at [369, 337] on link "Moseley, Madison" at bounding box center [446, 360] width 219 height 47
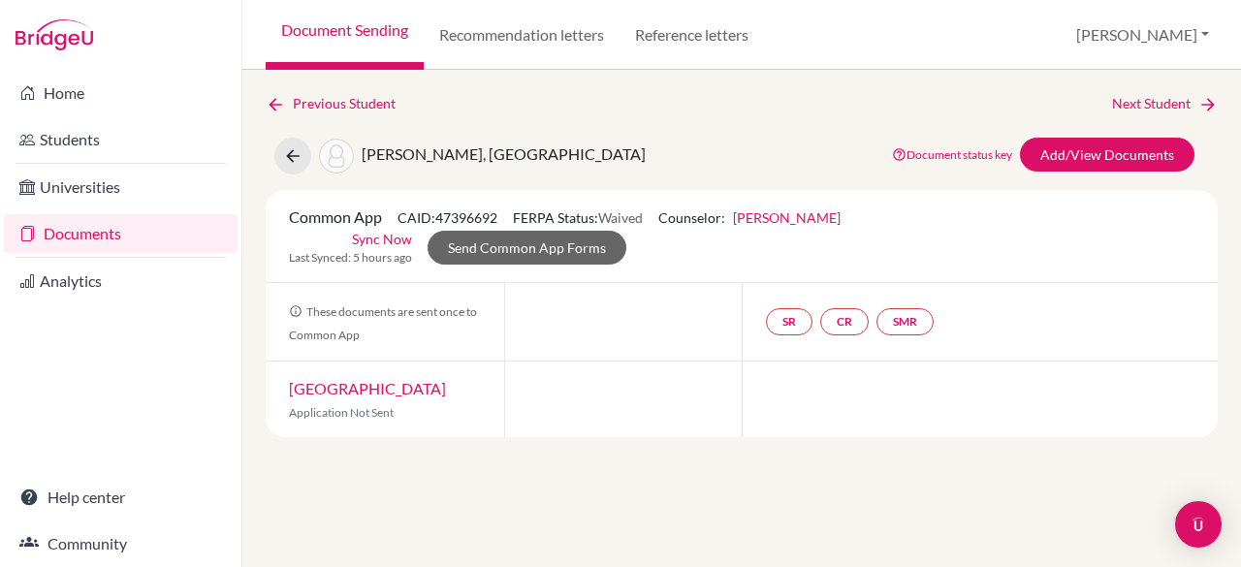
click at [116, 232] on link "Documents" at bounding box center [121, 233] width 234 height 39
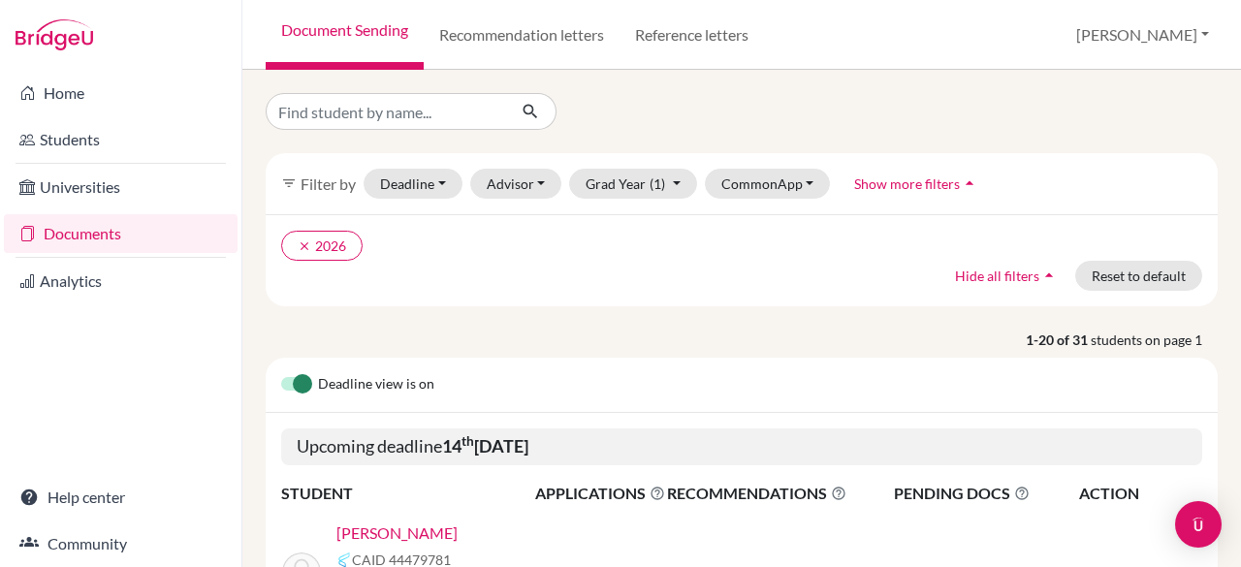
click at [647, 121] on div at bounding box center [742, 111] width 982 height 37
click at [394, 94] on input "Find student by name..." at bounding box center [386, 111] width 241 height 37
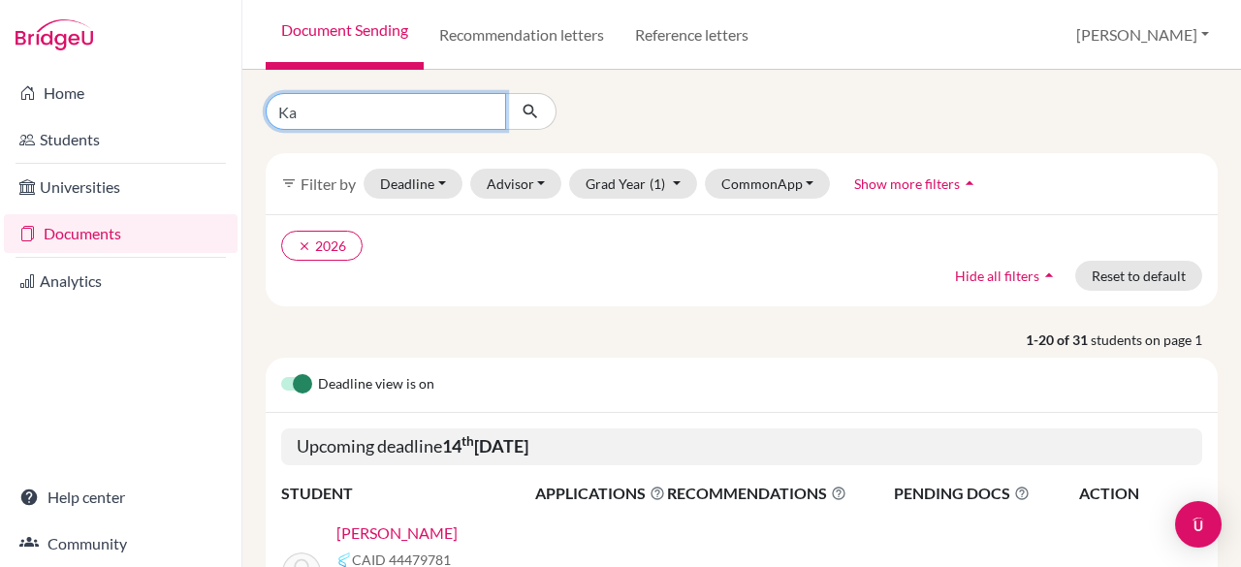
type input "[PERSON_NAME]"
click button "submit" at bounding box center [530, 111] width 51 height 37
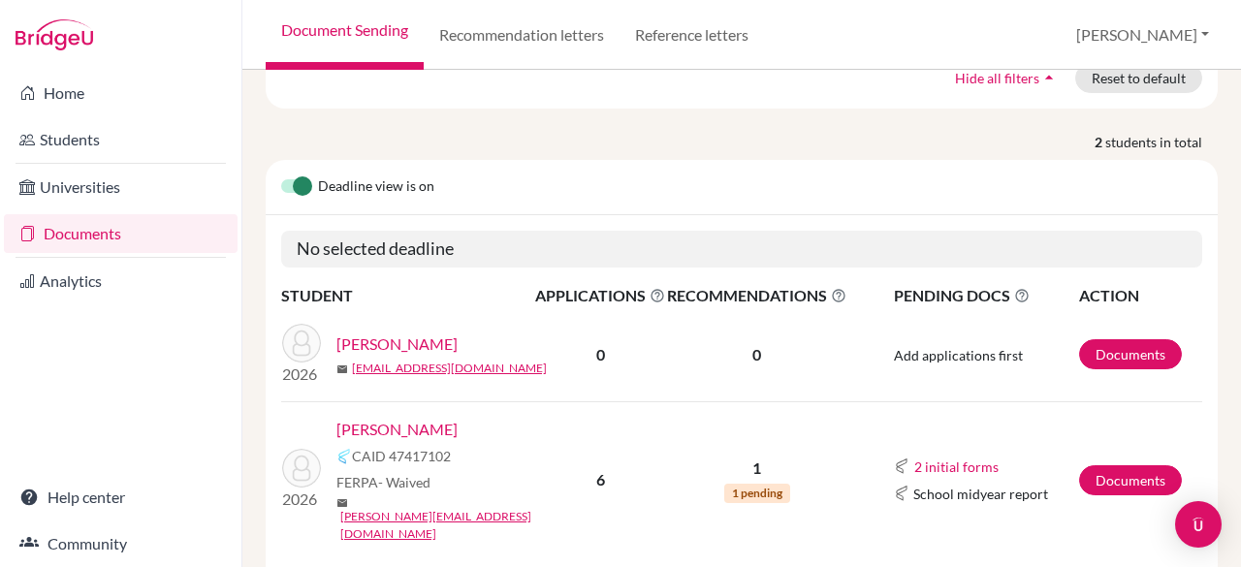
scroll to position [234, 0]
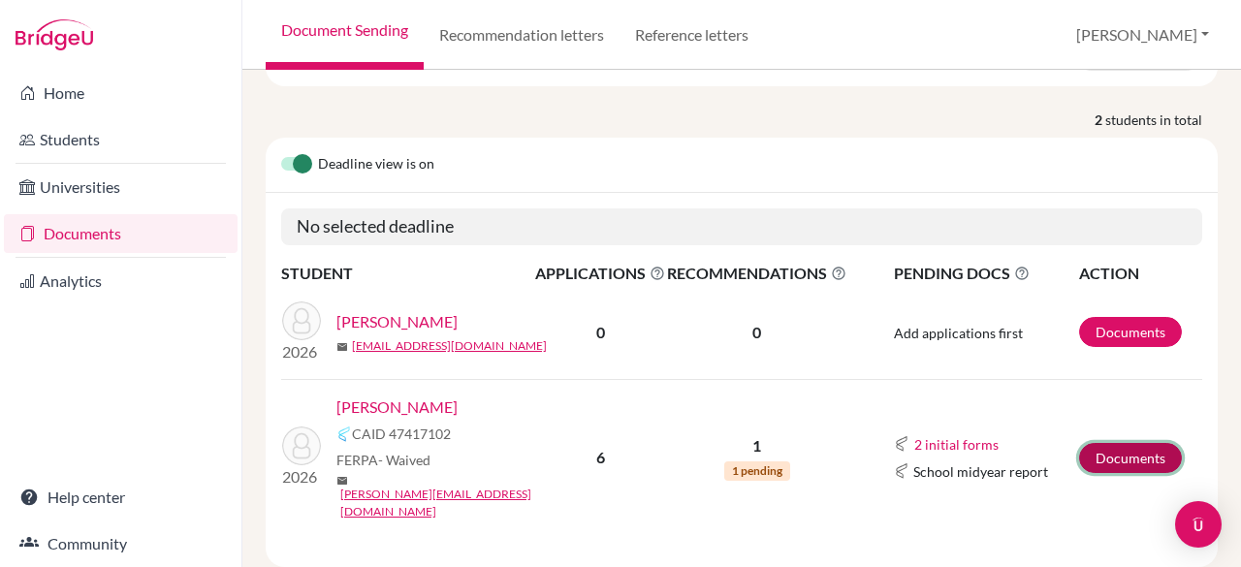
click at [1141, 443] on link "Documents" at bounding box center [1130, 458] width 103 height 30
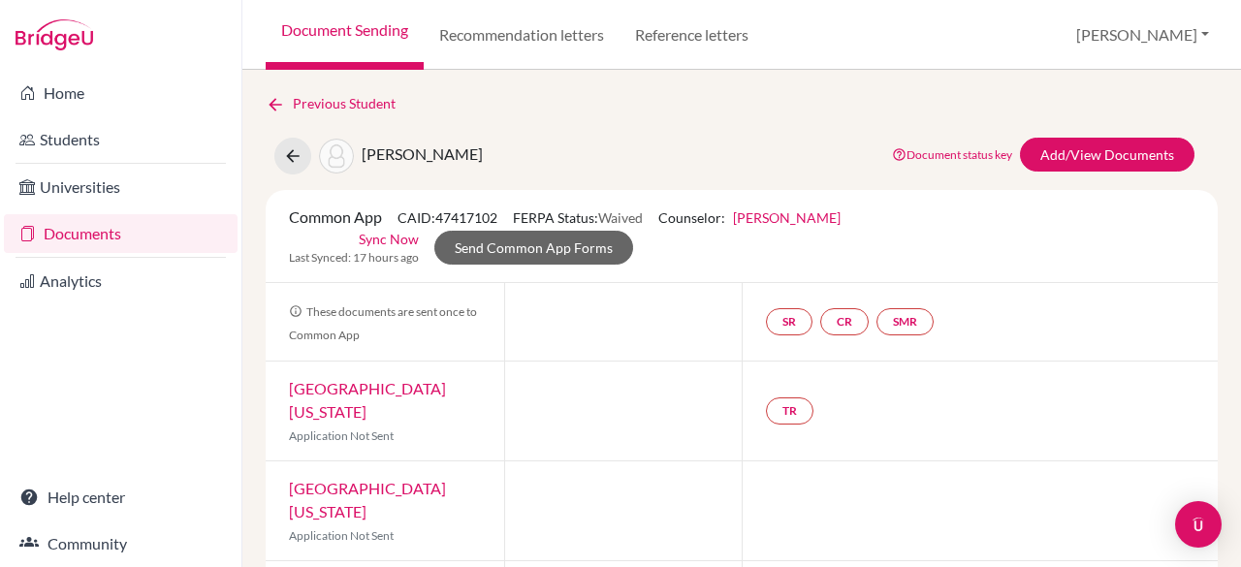
click at [106, 234] on link "Documents" at bounding box center [121, 233] width 234 height 39
